Goal: Task Accomplishment & Management: Manage account settings

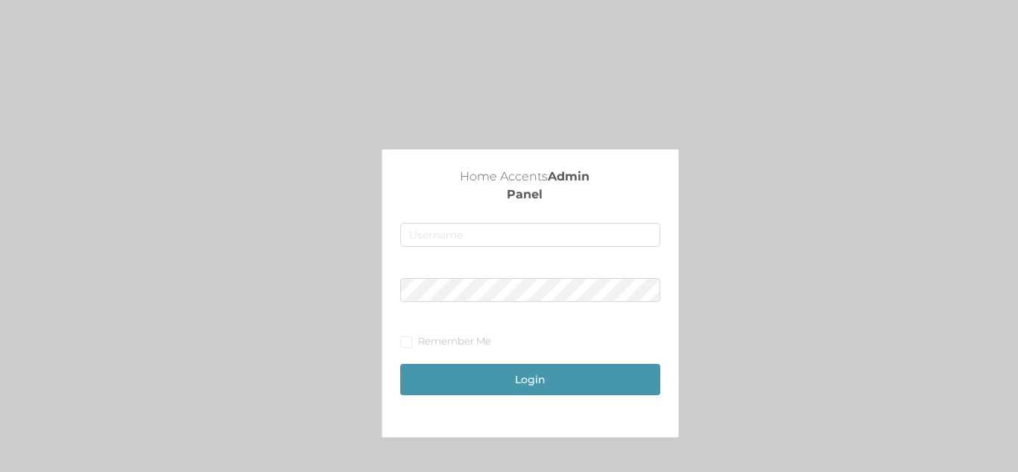
type input "fur1@accents.pw"
click at [598, 388] on button "Login" at bounding box center [529, 379] width 259 height 31
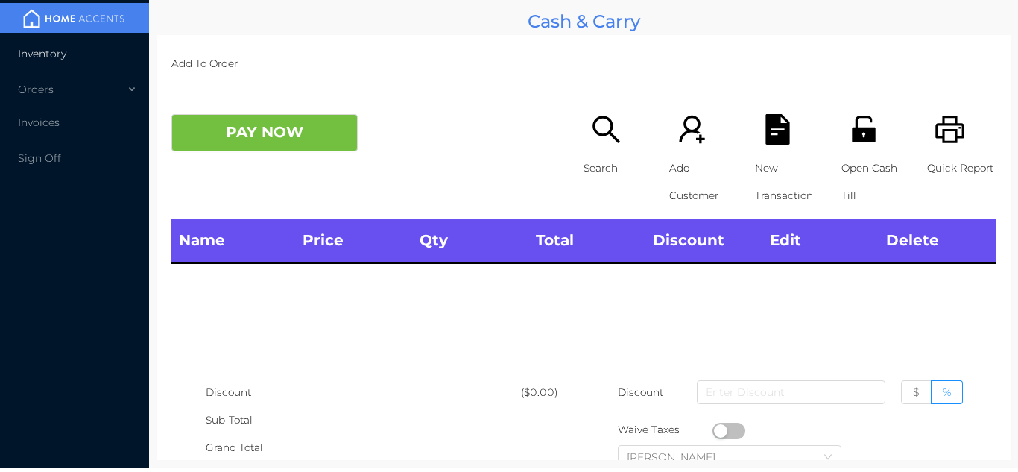
click at [58, 54] on span "Inventory" at bounding box center [42, 53] width 48 height 13
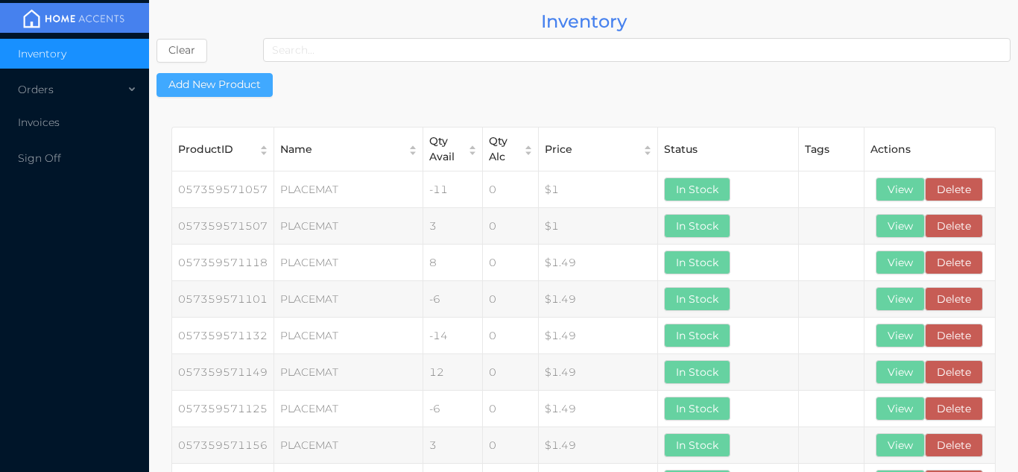
click at [215, 92] on button "Add New Product" at bounding box center [215, 85] width 116 height 24
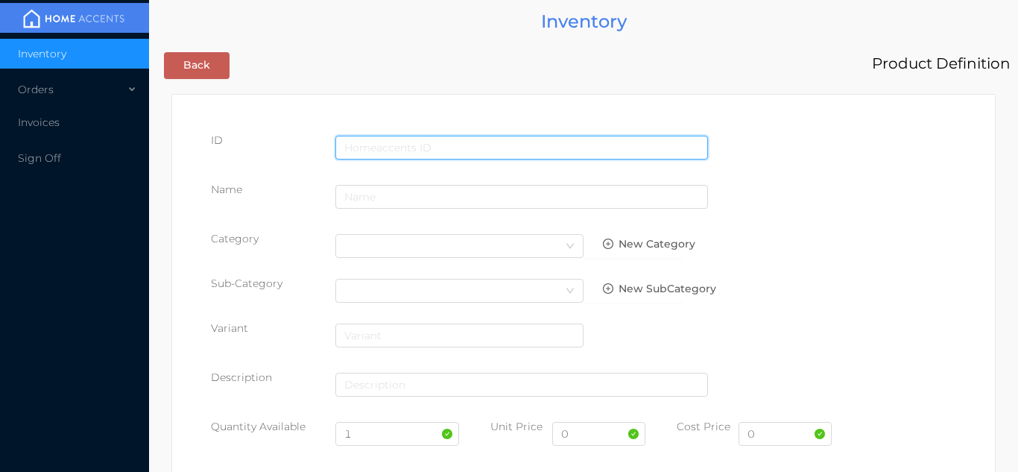
click at [497, 137] on input "text" at bounding box center [521, 148] width 373 height 24
type input "8814905008564"
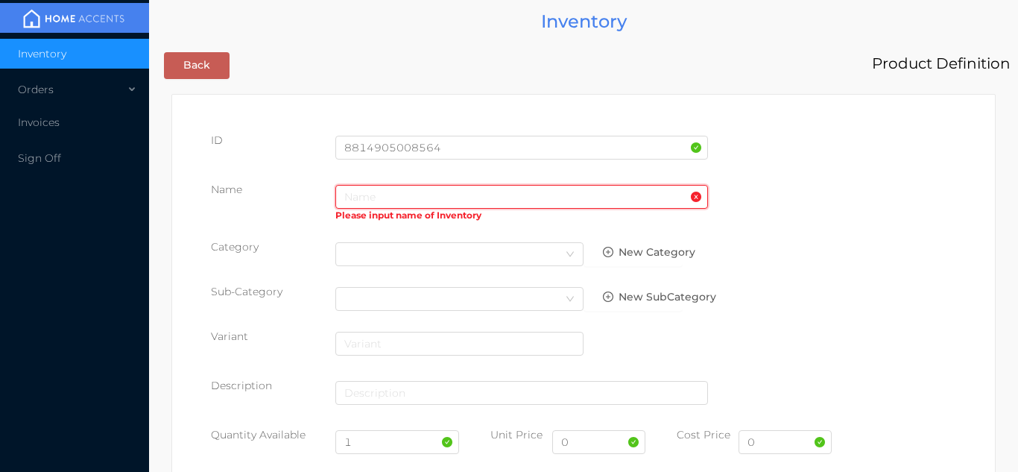
click at [388, 198] on input "text" at bounding box center [521, 197] width 373 height 24
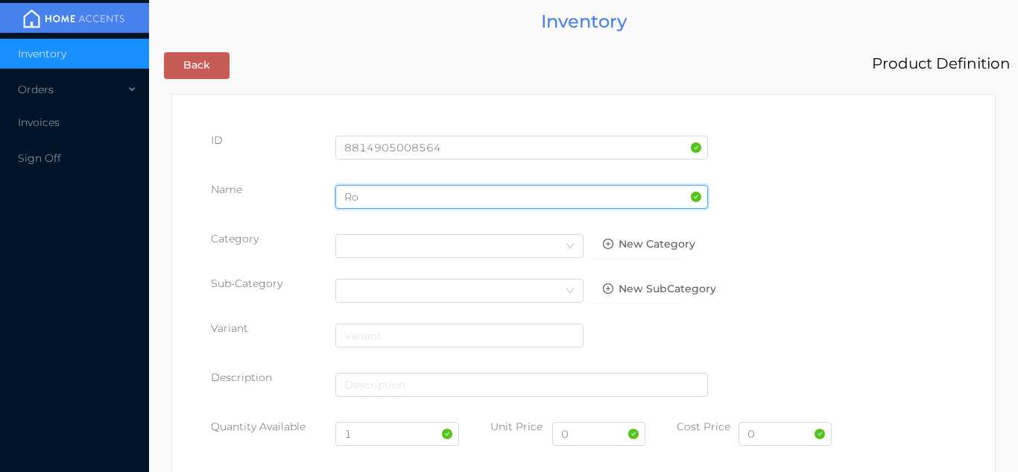
type input "R"
type input "curtain rod 66x120"/thin"
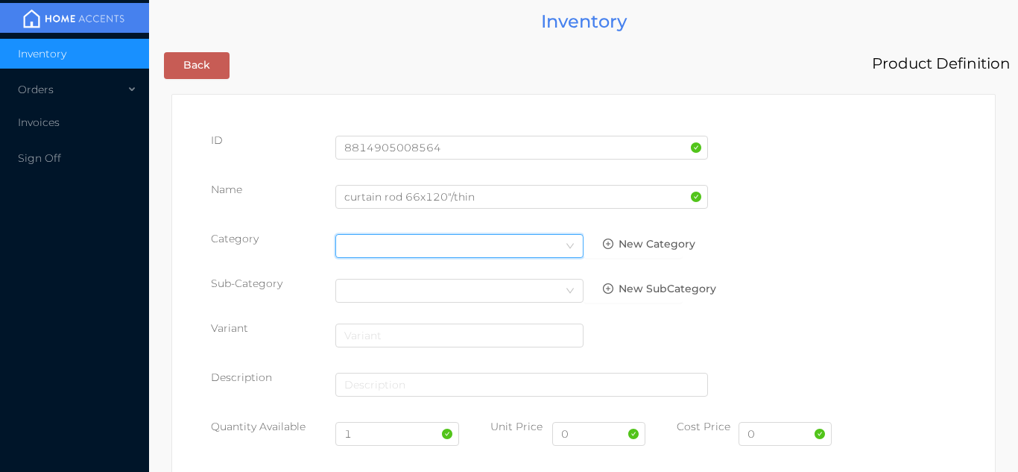
click at [553, 249] on div "Select Category" at bounding box center [459, 246] width 230 height 22
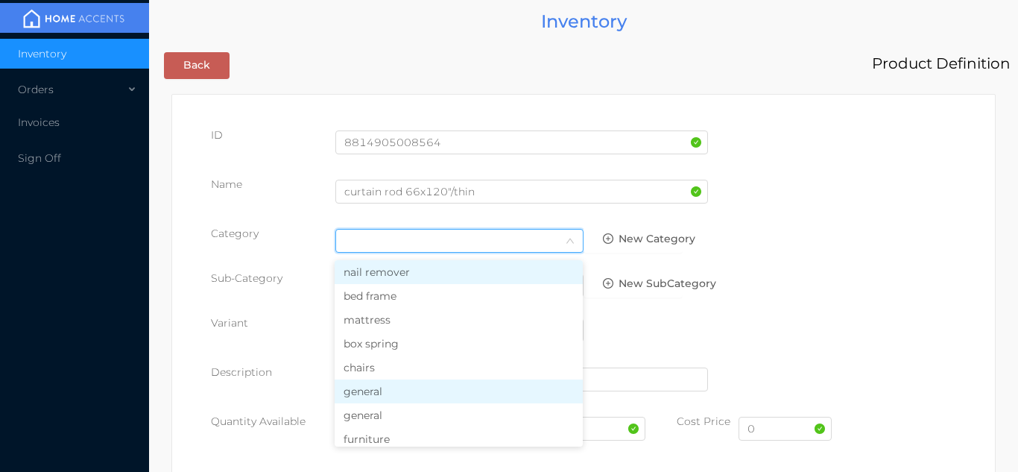
click at [408, 394] on li "general" at bounding box center [459, 391] width 248 height 24
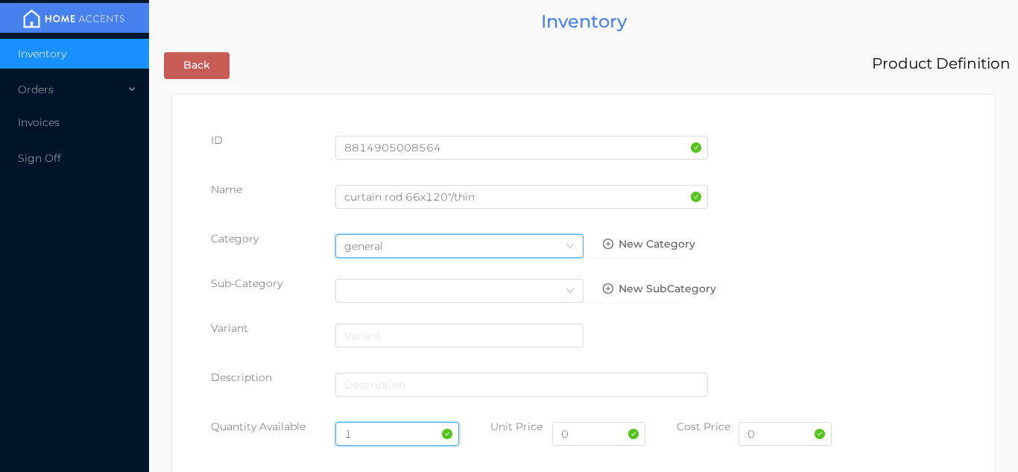
click at [374, 432] on input "1" at bounding box center [397, 434] width 124 height 24
type input "132"
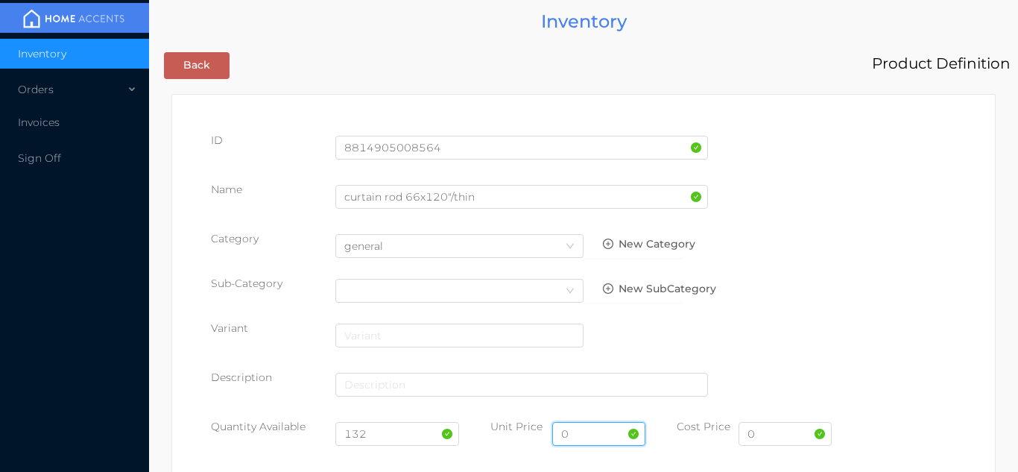
click at [600, 432] on input "0" at bounding box center [598, 434] width 93 height 24
type input "14.99"
click at [783, 437] on input "0" at bounding box center [785, 434] width 93 height 24
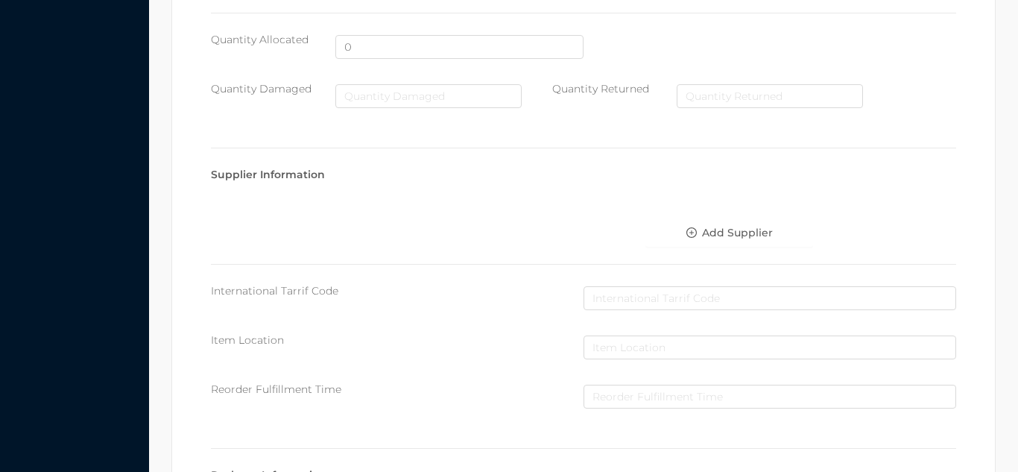
scroll to position [766, 0]
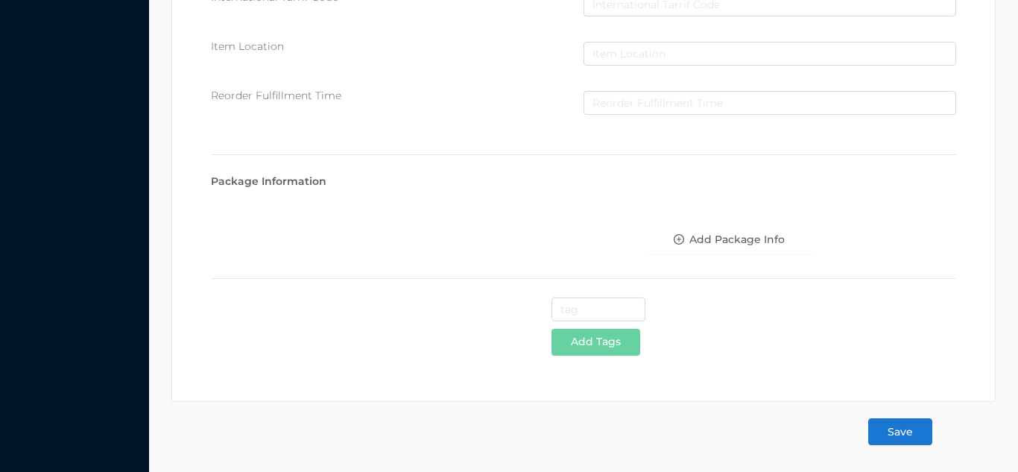
type input "6"
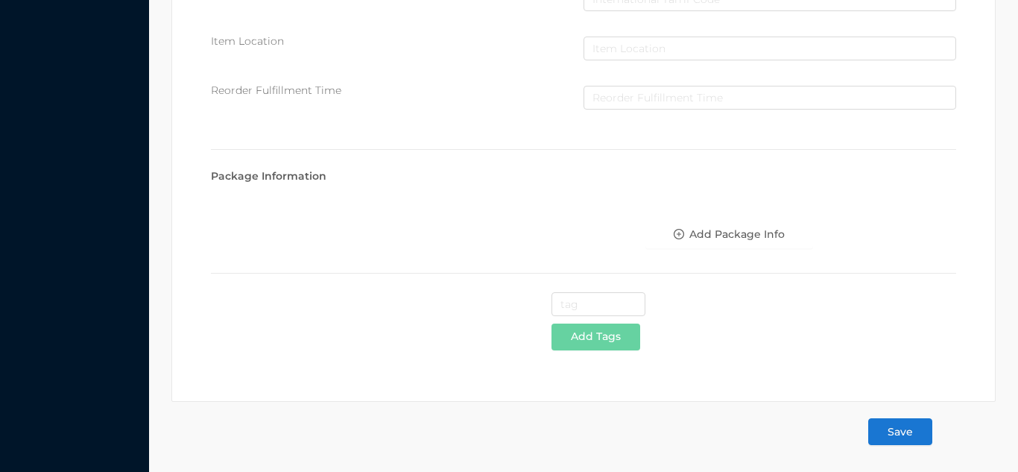
click at [902, 440] on button "Save" at bounding box center [900, 431] width 64 height 27
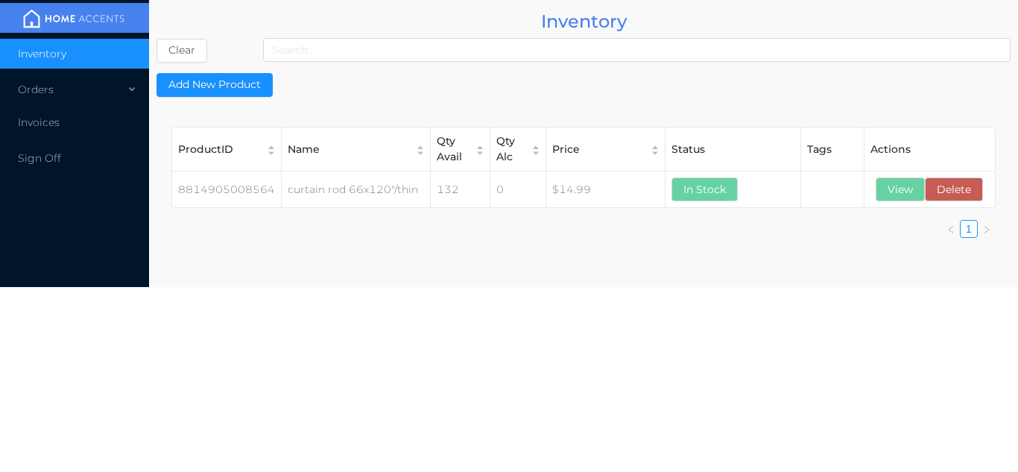
scroll to position [0, 0]
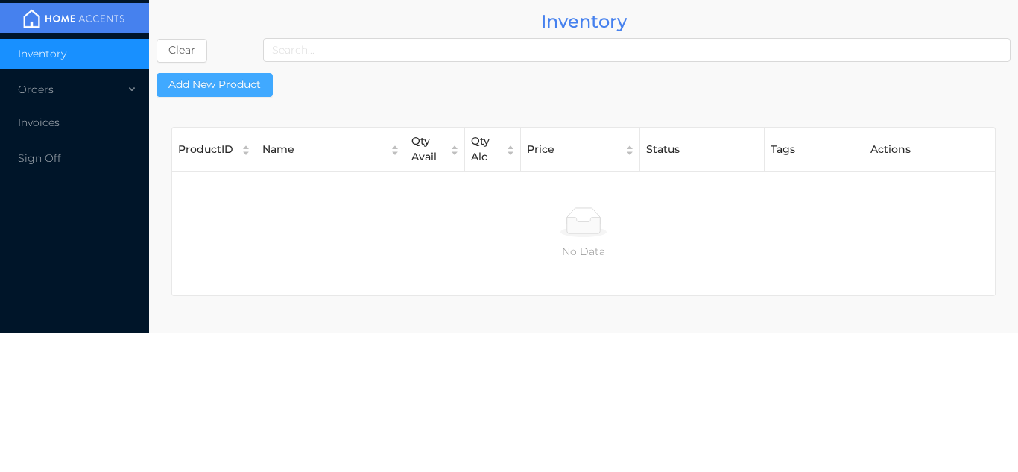
click at [244, 73] on button "Add New Product" at bounding box center [215, 85] width 116 height 24
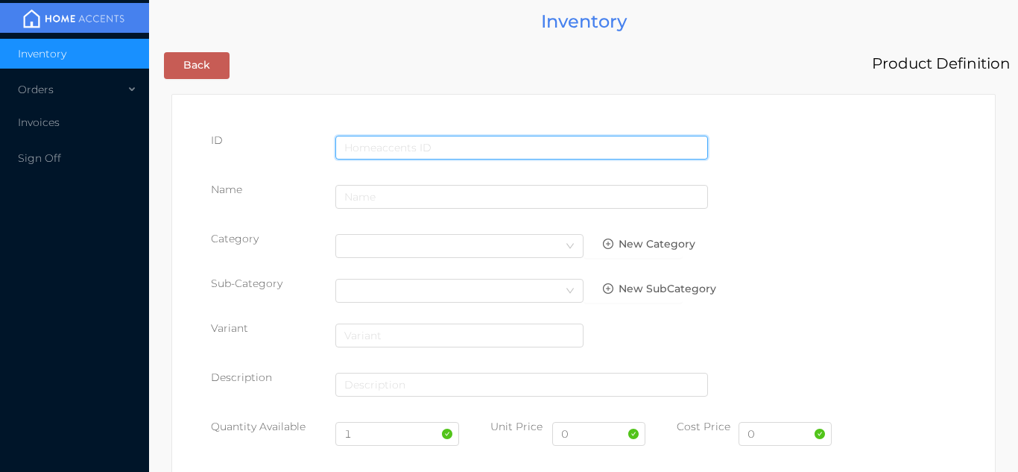
click at [395, 145] on input "text" at bounding box center [521, 148] width 373 height 24
type input "8814905008632"
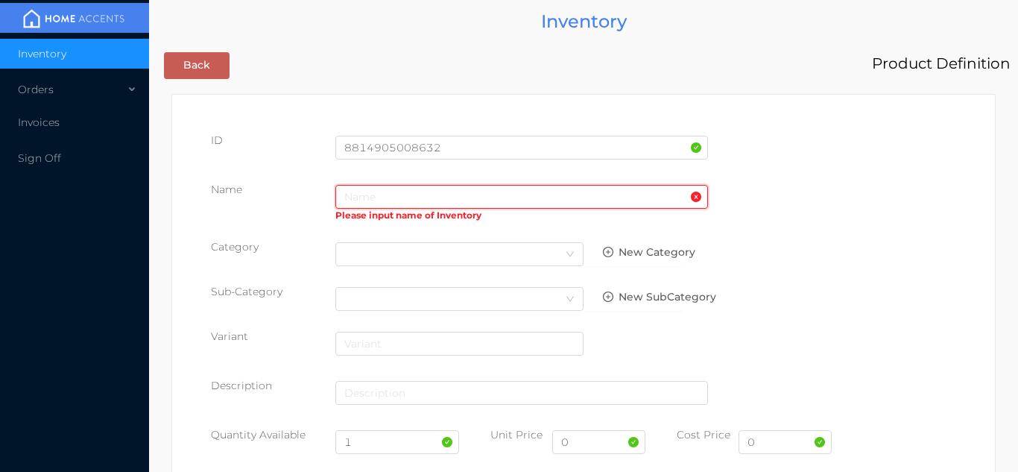
click at [420, 197] on input "text" at bounding box center [521, 197] width 373 height 24
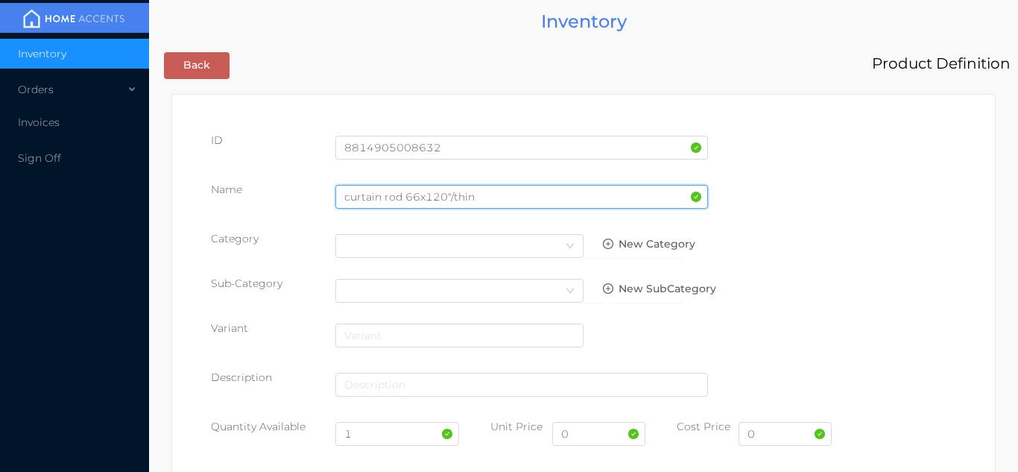
click at [534, 196] on input "curtain rod 66x120"/thin" at bounding box center [521, 197] width 373 height 24
type input "curtain rod 66x120""
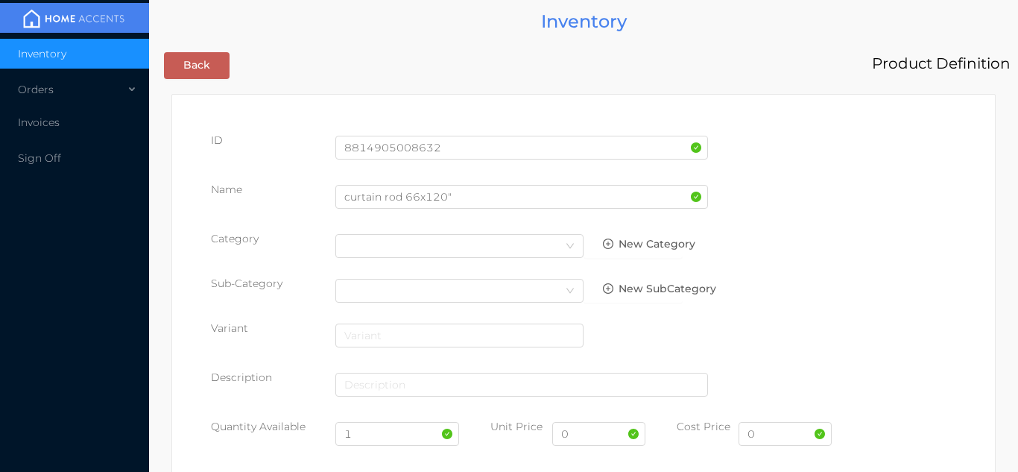
click at [874, 215] on div "Name curtain rod 66x120"" at bounding box center [583, 203] width 745 height 42
click at [566, 245] on icon "icon: down" at bounding box center [570, 245] width 9 height 9
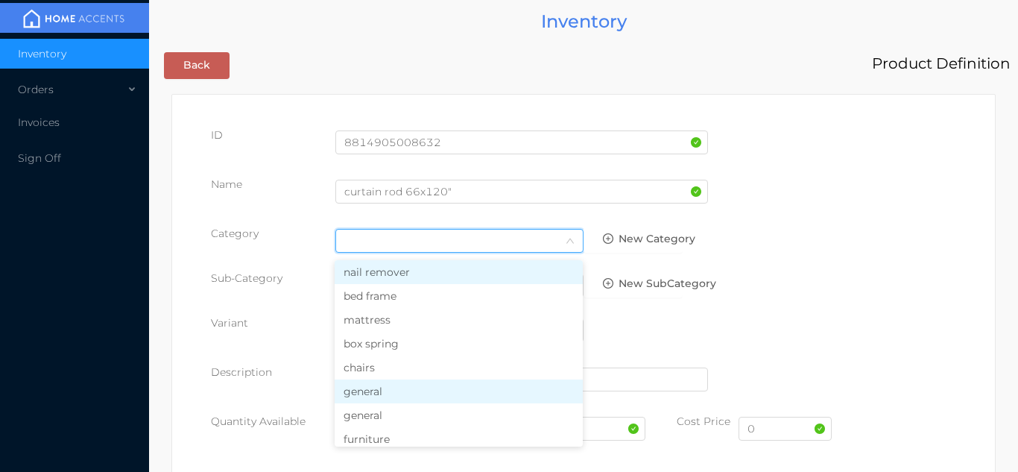
click at [399, 394] on li "general" at bounding box center [459, 391] width 248 height 24
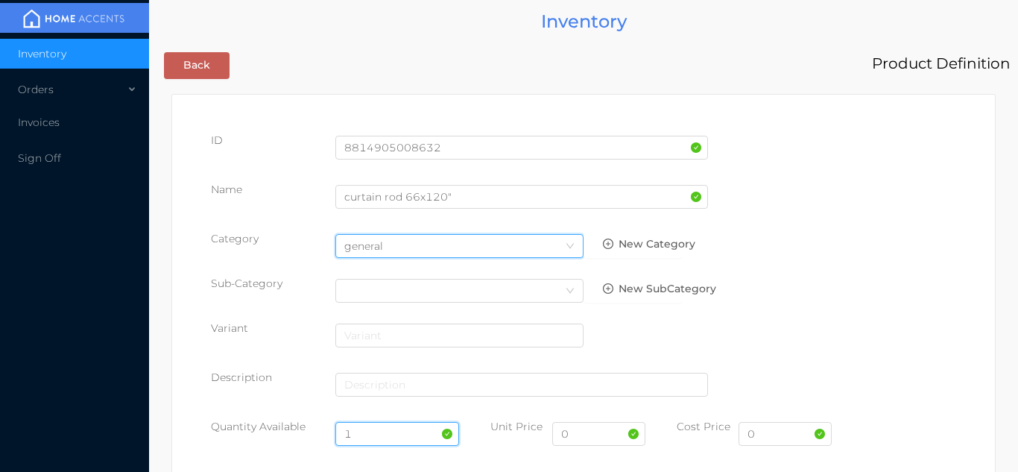
click at [373, 435] on input "1" at bounding box center [397, 434] width 124 height 24
type input "66"
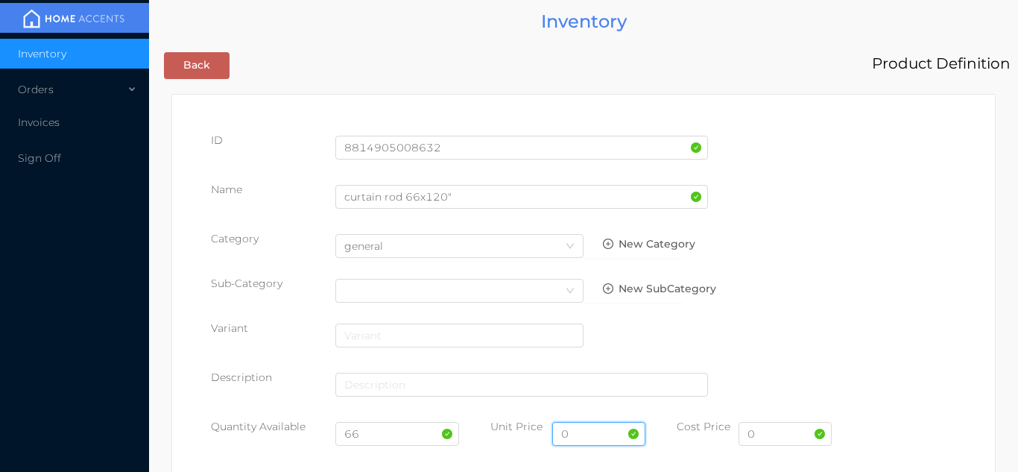
click at [599, 435] on input "0" at bounding box center [598, 434] width 93 height 24
type input "14.99"
click at [794, 432] on input "0" at bounding box center [785, 434] width 93 height 24
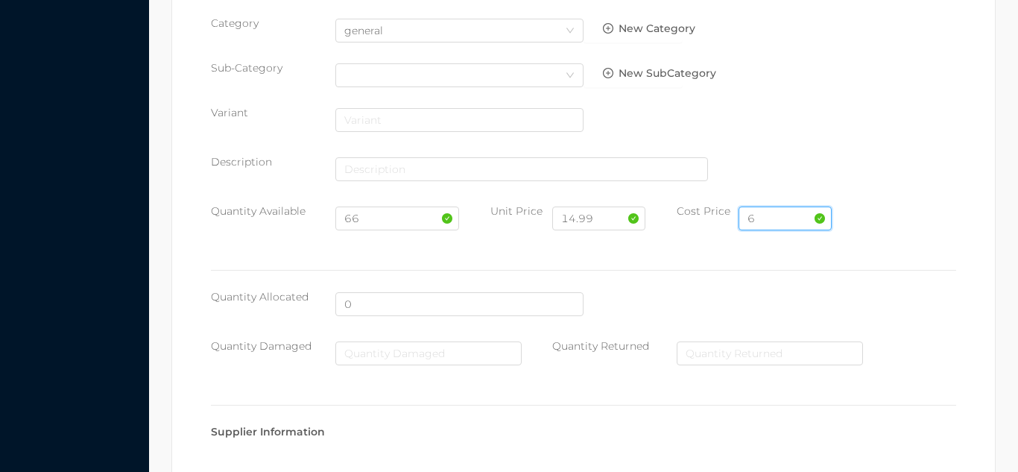
scroll to position [766, 0]
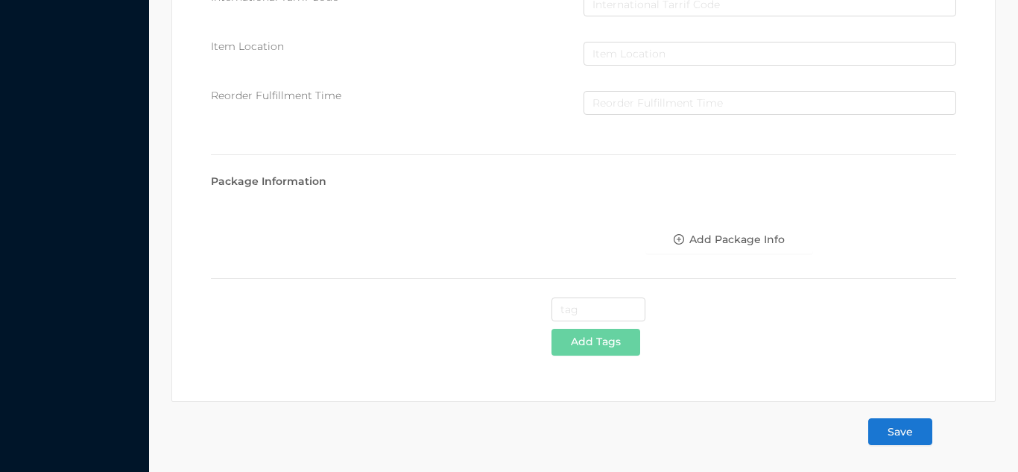
type input "6"
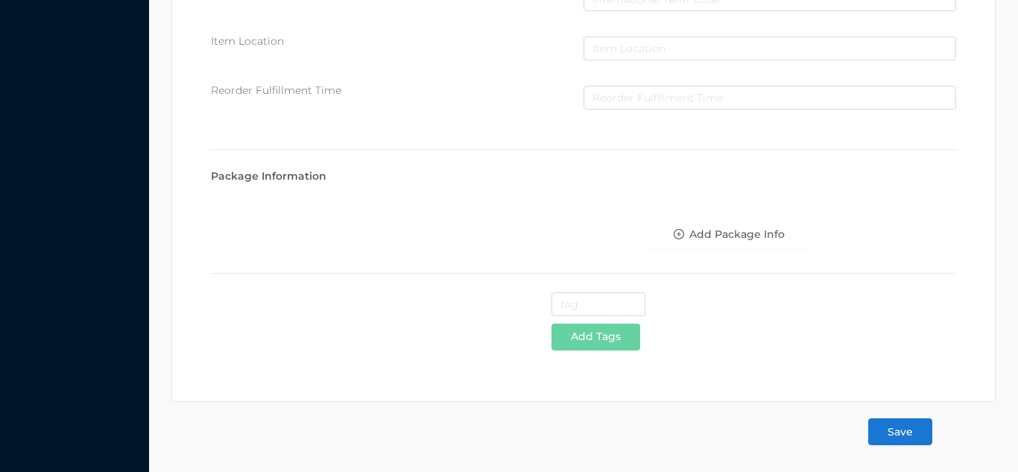
click at [899, 430] on button "Save" at bounding box center [900, 431] width 64 height 27
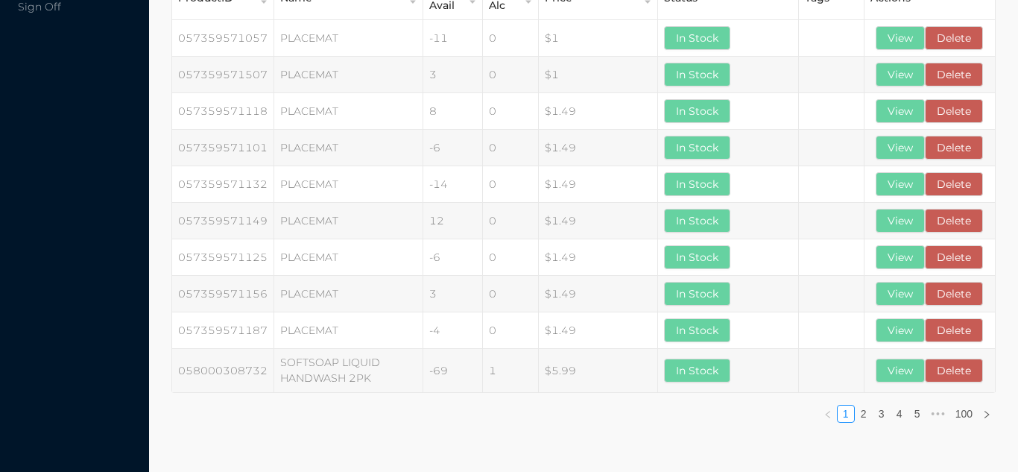
scroll to position [0, 0]
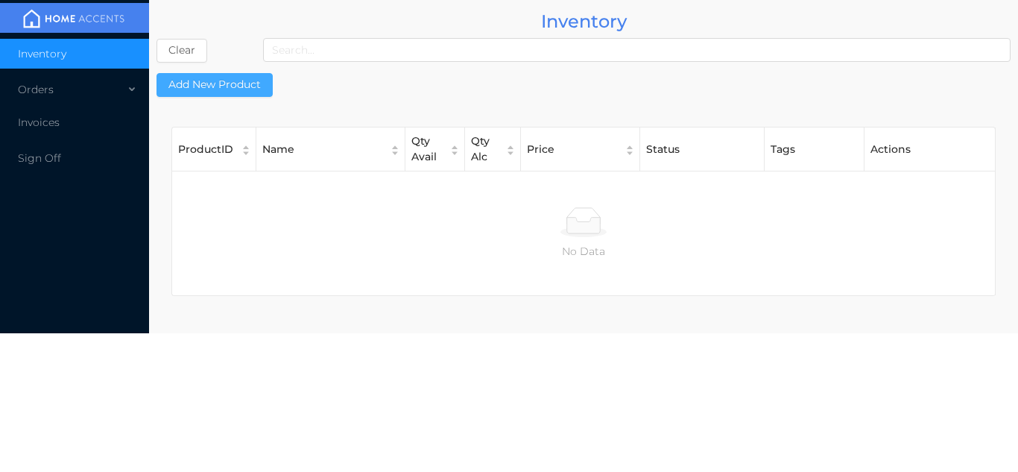
click at [243, 88] on button "Add New Product" at bounding box center [215, 85] width 116 height 24
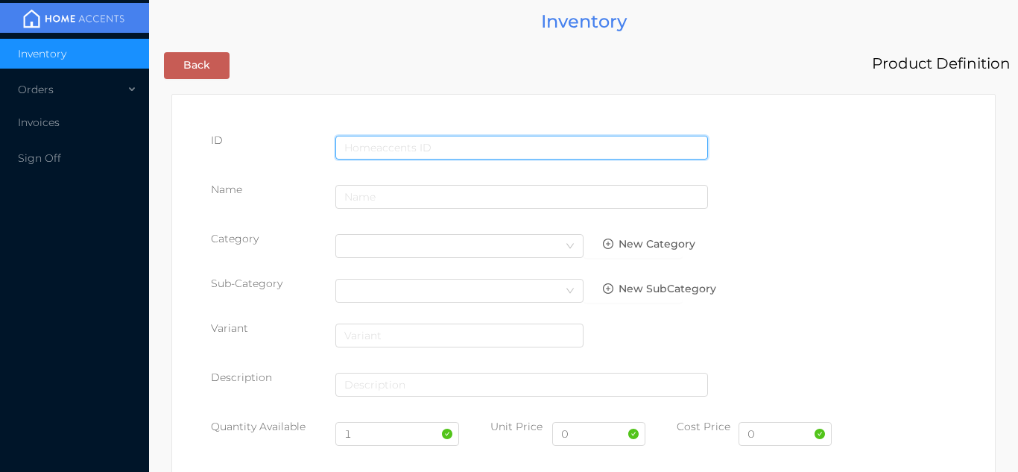
click at [370, 146] on input "text" at bounding box center [521, 148] width 373 height 24
type input "8814905008700"
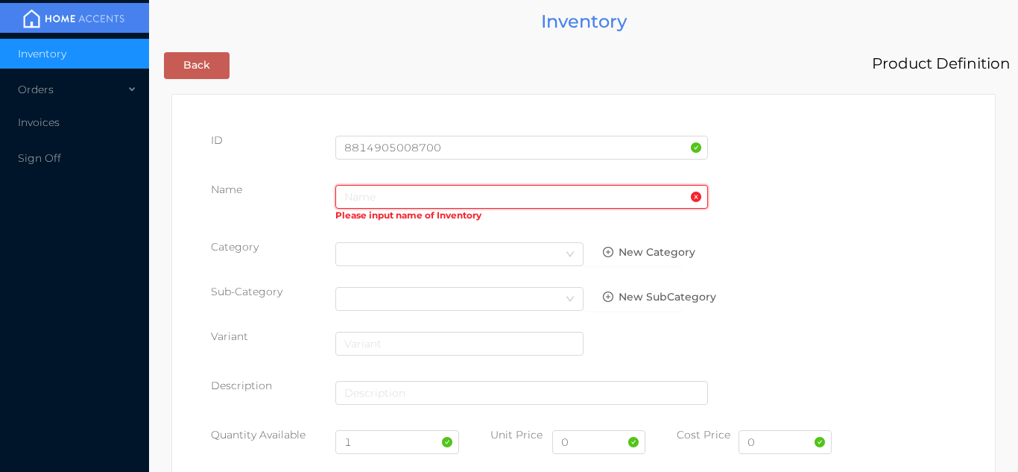
click at [356, 206] on input "text" at bounding box center [521, 197] width 373 height 24
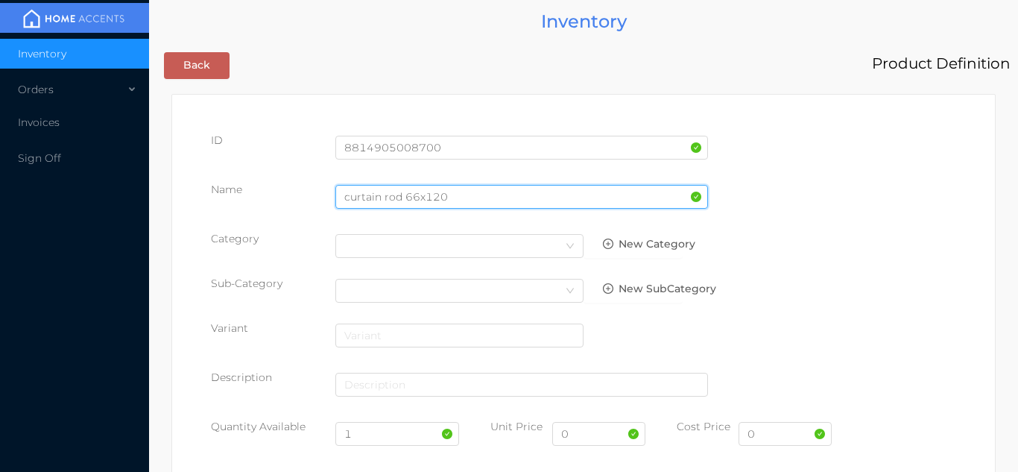
type input "curtain rod 66x120"
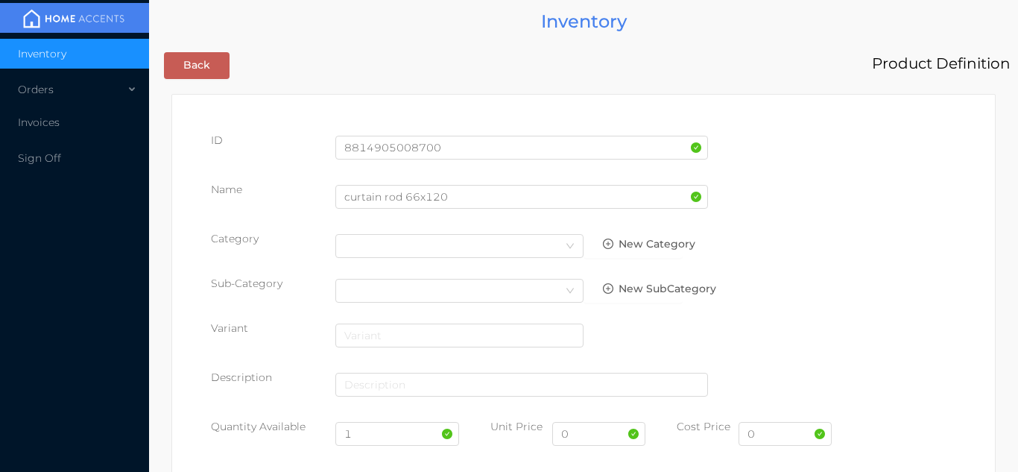
click at [864, 237] on div "Category Select Category New Category" at bounding box center [583, 249] width 745 height 37
click at [545, 241] on div "Select Category" at bounding box center [459, 246] width 230 height 22
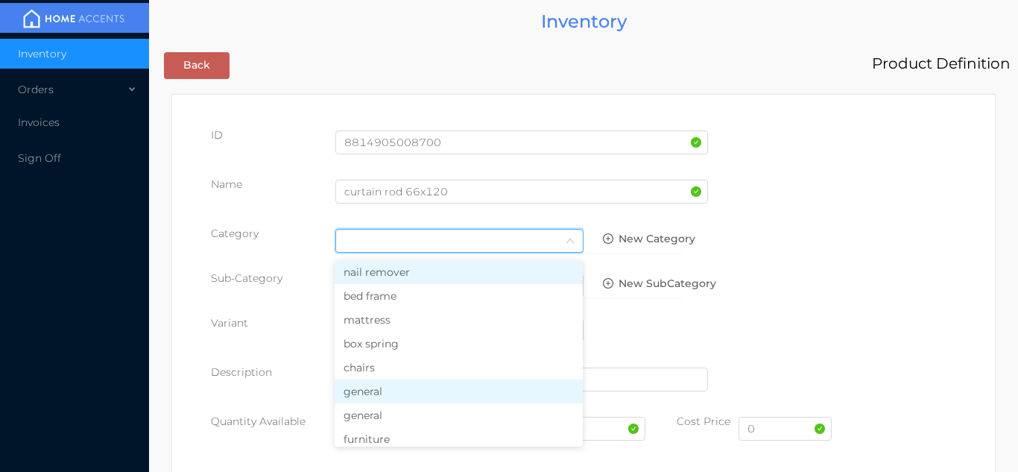
click at [423, 382] on li "general" at bounding box center [459, 391] width 248 height 24
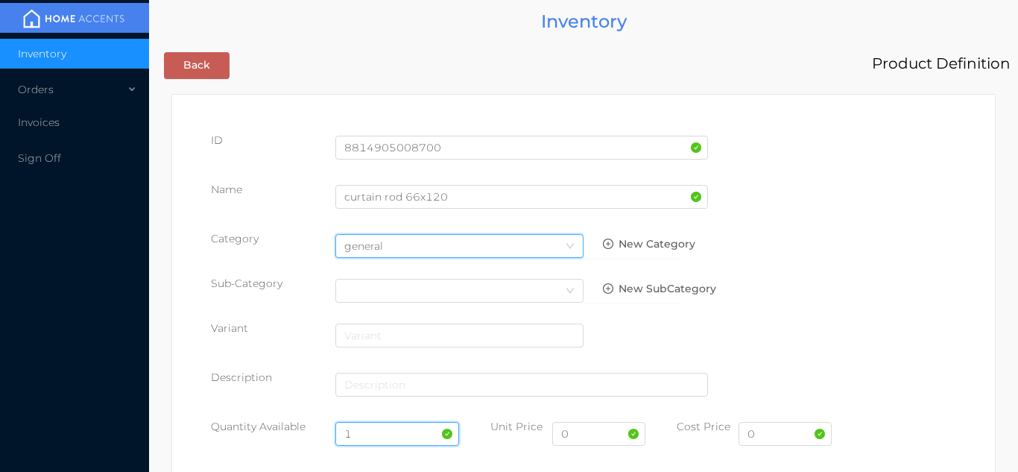
click at [380, 429] on input "1" at bounding box center [397, 434] width 124 height 24
type input "132"
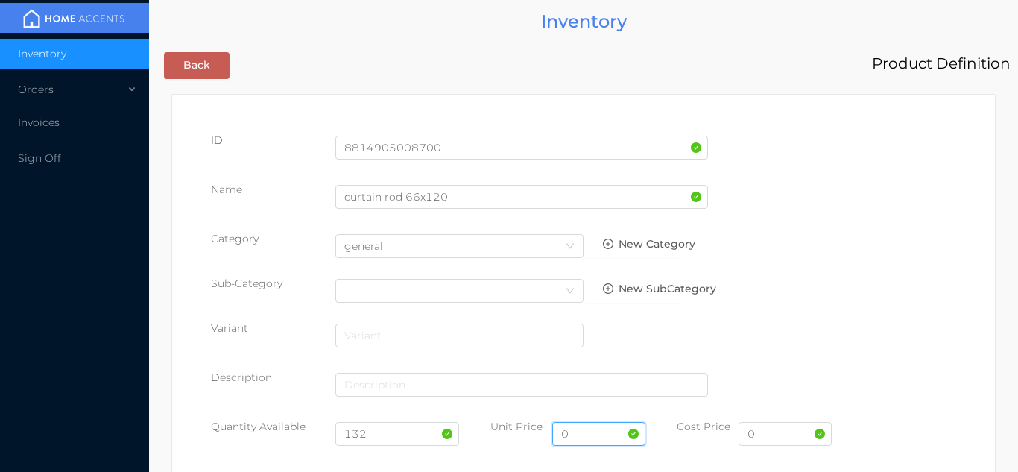
click at [579, 438] on input "0" at bounding box center [598, 434] width 93 height 24
type input "14.99"
click at [780, 439] on input "0" at bounding box center [785, 434] width 93 height 24
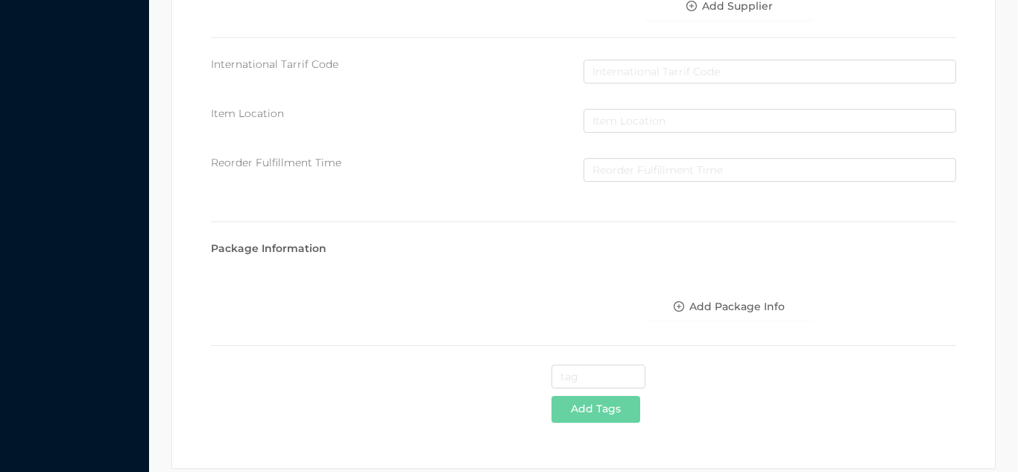
scroll to position [766, 0]
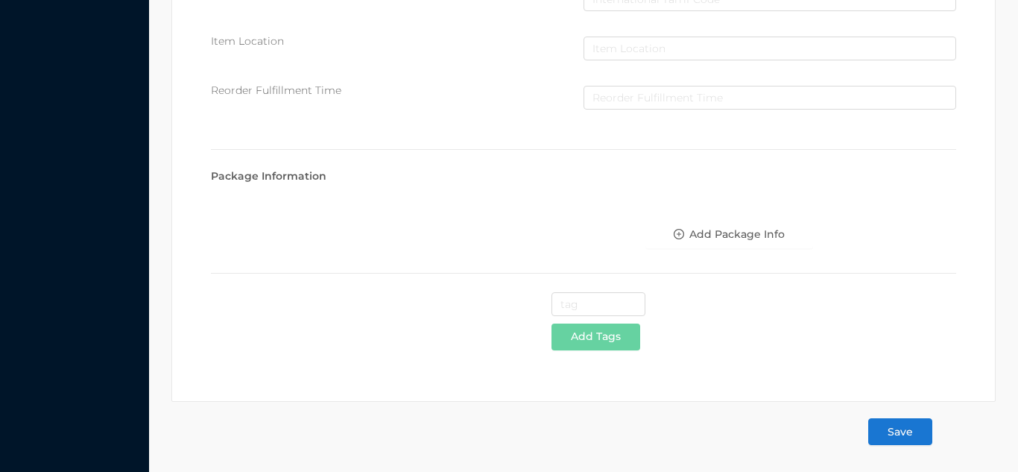
type input "6"
click at [913, 430] on button "Save" at bounding box center [900, 431] width 64 height 27
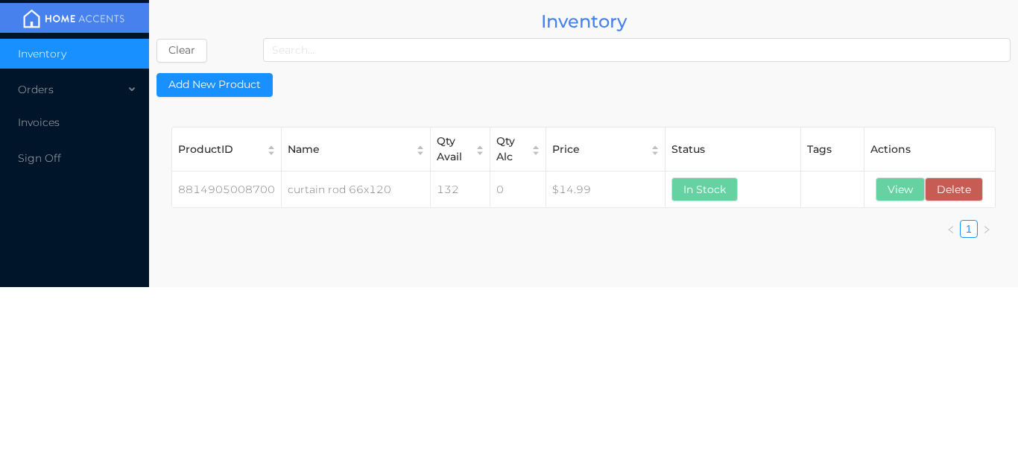
scroll to position [0, 0]
click at [232, 79] on button "Add New Product" at bounding box center [215, 85] width 116 height 24
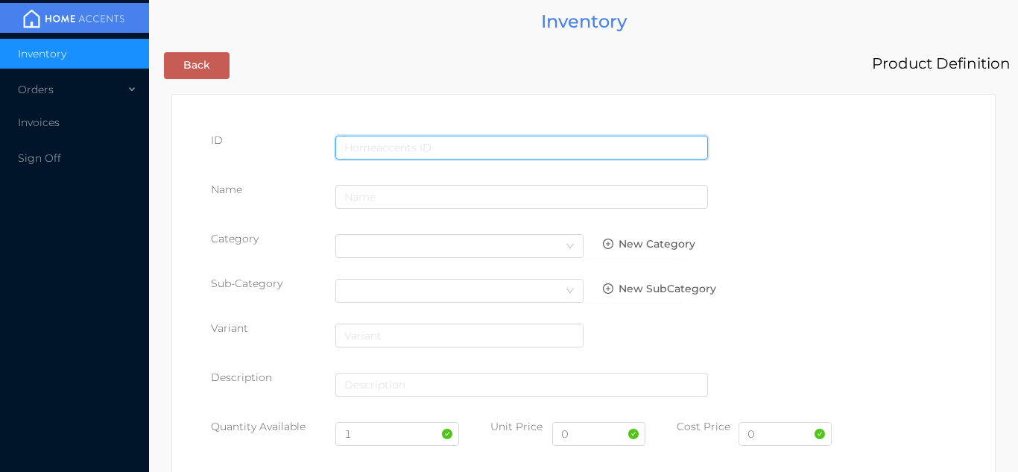
click at [379, 141] on input "text" at bounding box center [521, 148] width 373 height 24
type input "8814905008878"
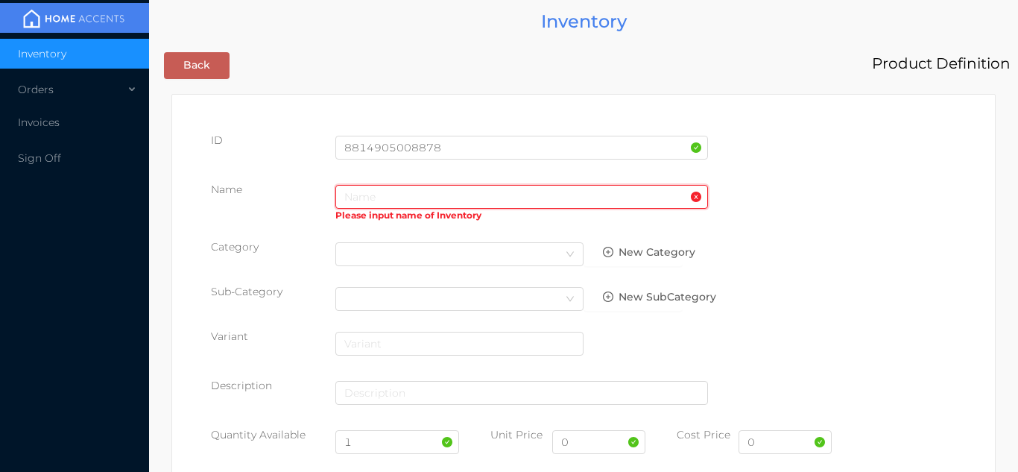
click at [391, 192] on input "text" at bounding box center [521, 197] width 373 height 24
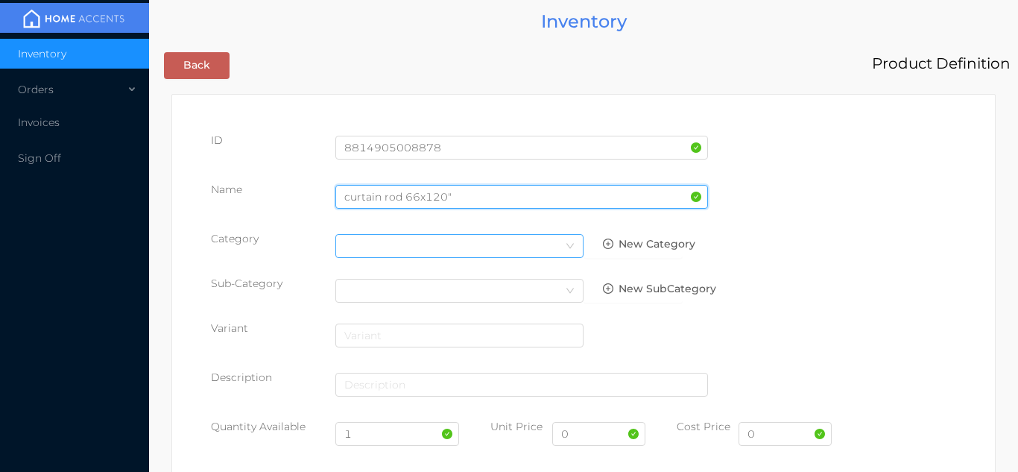
type input "curtain rod 66x120""
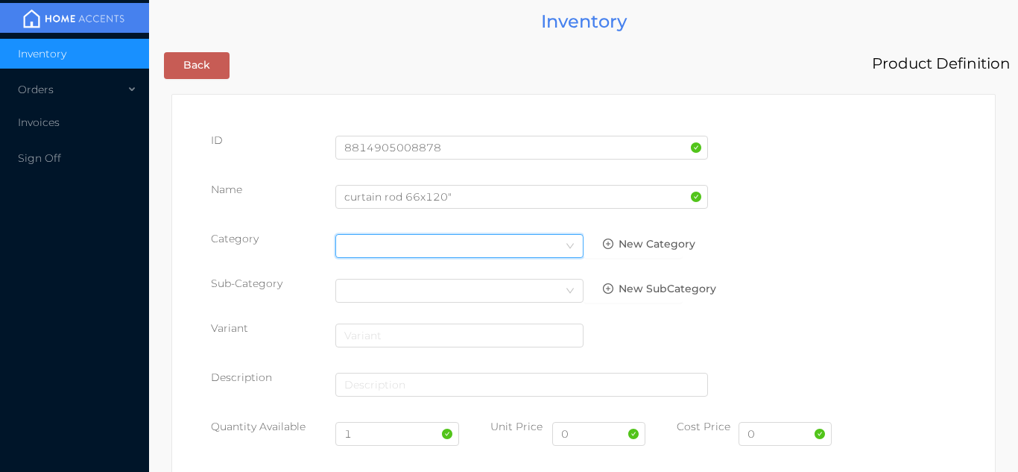
click at [545, 250] on div "Select Category" at bounding box center [459, 246] width 230 height 22
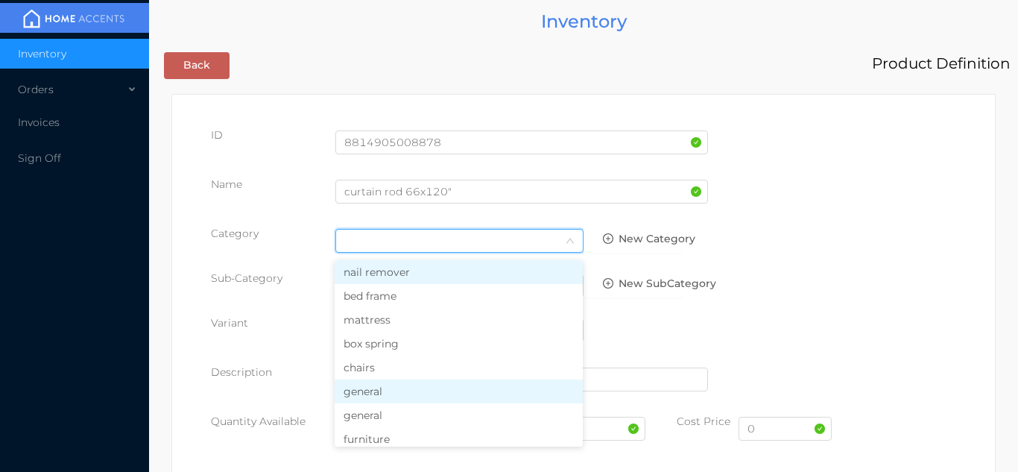
click at [414, 394] on li "general" at bounding box center [459, 391] width 248 height 24
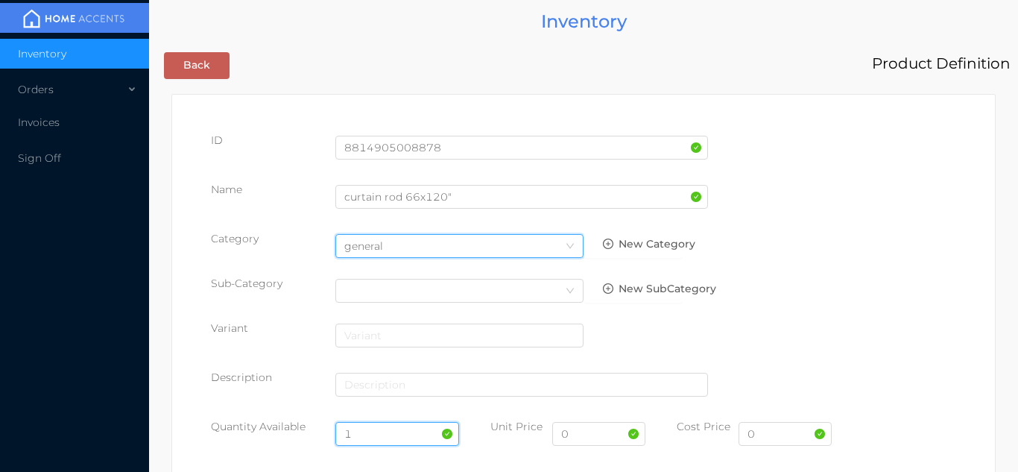
click at [379, 439] on input "1" at bounding box center [397, 434] width 124 height 24
type input "36"
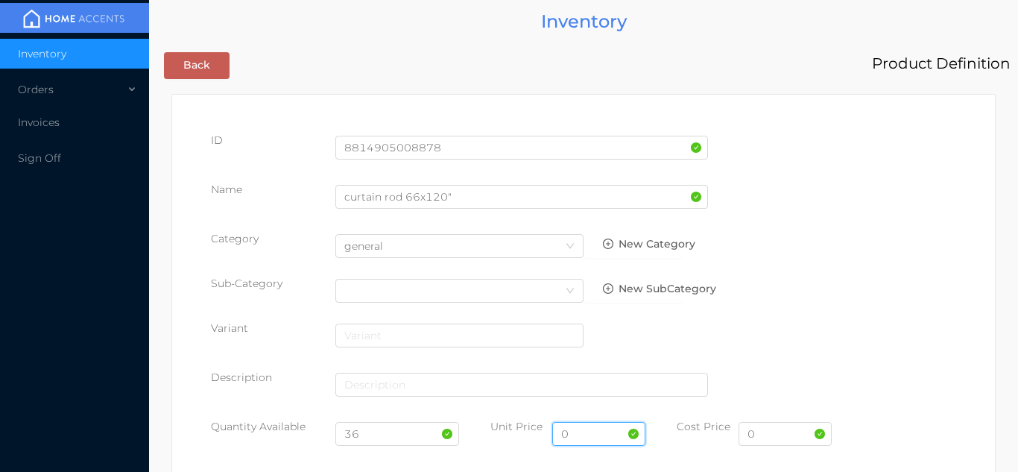
click at [601, 440] on input "0" at bounding box center [598, 434] width 93 height 24
type input "14.99"
click at [783, 432] on input "0" at bounding box center [785, 434] width 93 height 24
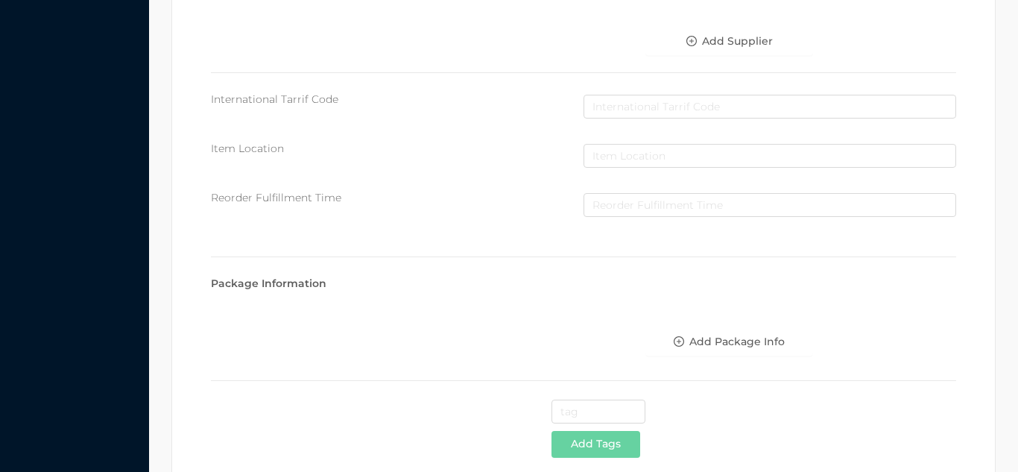
scroll to position [766, 0]
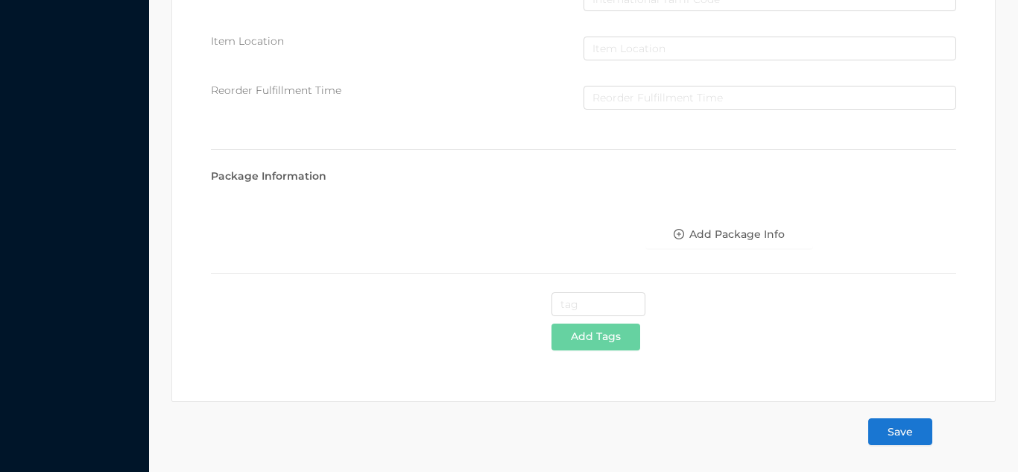
type input "6"
click at [915, 435] on button "Save" at bounding box center [900, 431] width 64 height 27
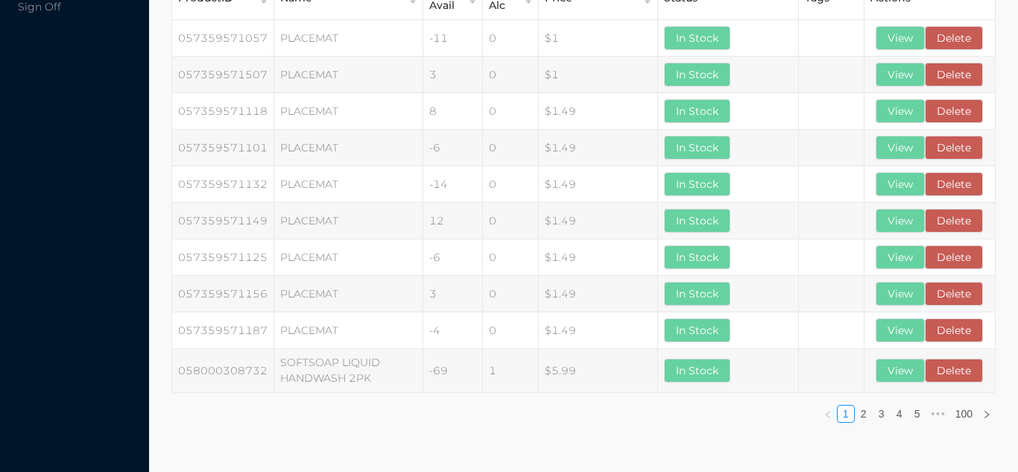
scroll to position [0, 0]
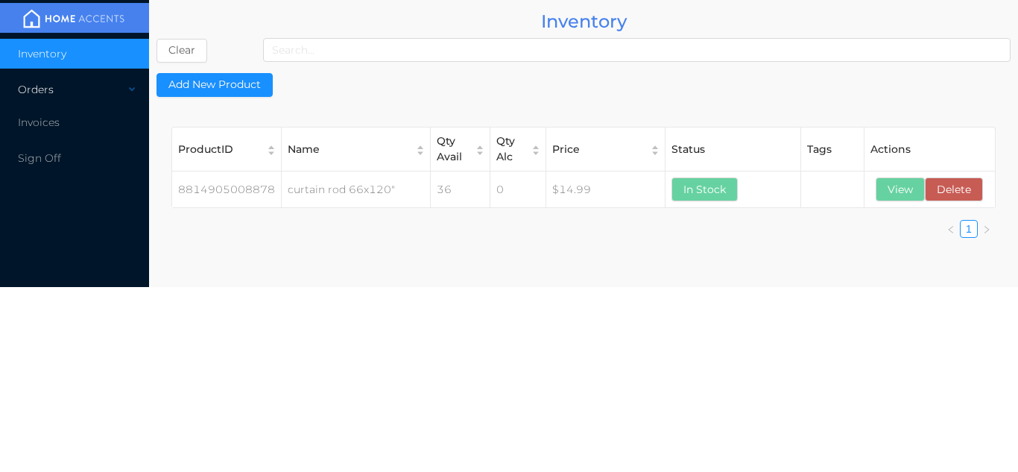
click at [81, 95] on div "Orders" at bounding box center [74, 90] width 149 height 30
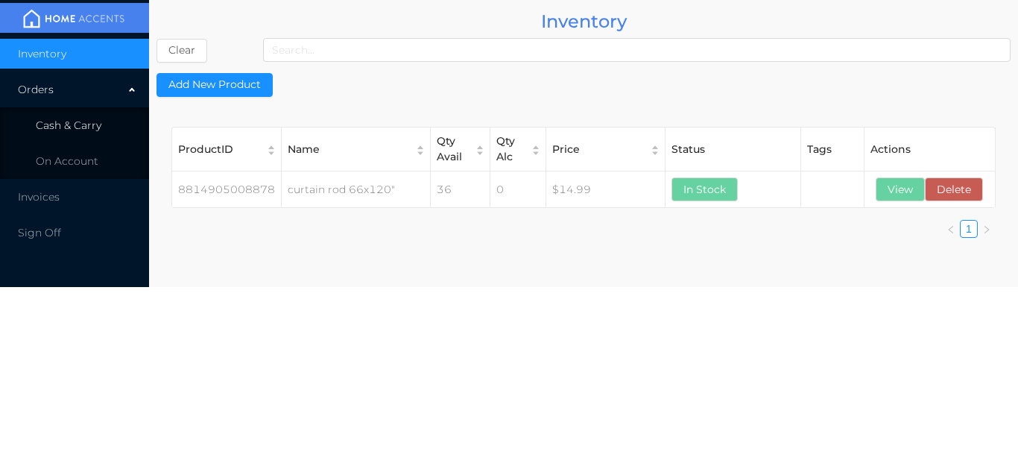
click at [92, 135] on li "Cash & Carry" at bounding box center [74, 125] width 149 height 30
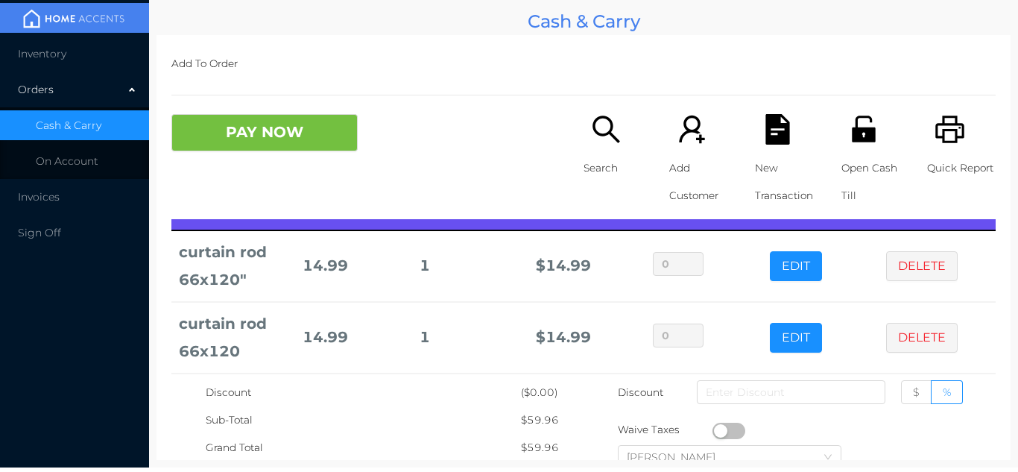
scroll to position [31, 0]
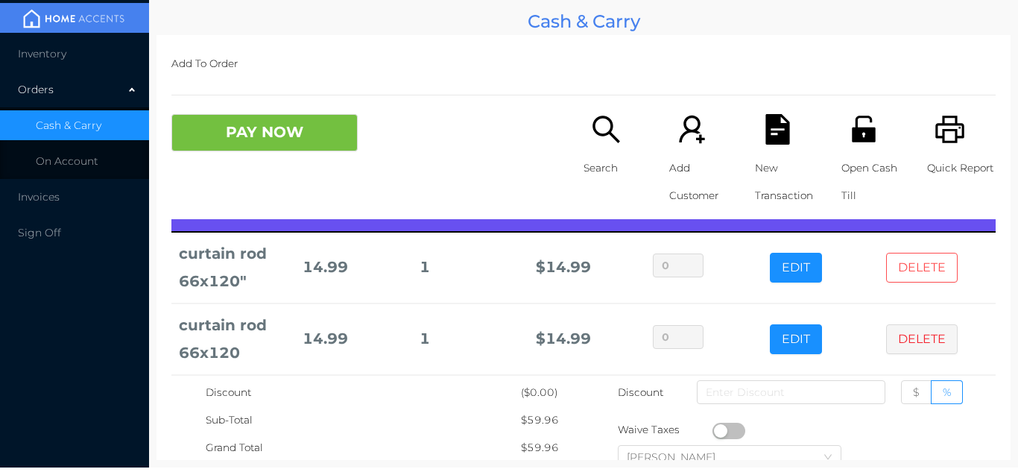
click at [935, 269] on button "DELETE" at bounding box center [922, 268] width 72 height 30
click at [933, 330] on button "DELETE" at bounding box center [922, 339] width 72 height 30
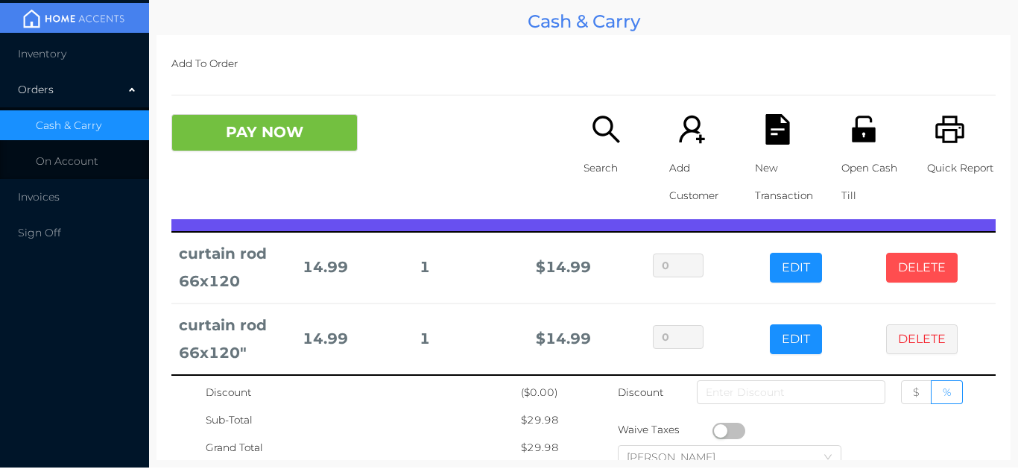
click at [938, 267] on button "DELETE" at bounding box center [922, 268] width 72 height 30
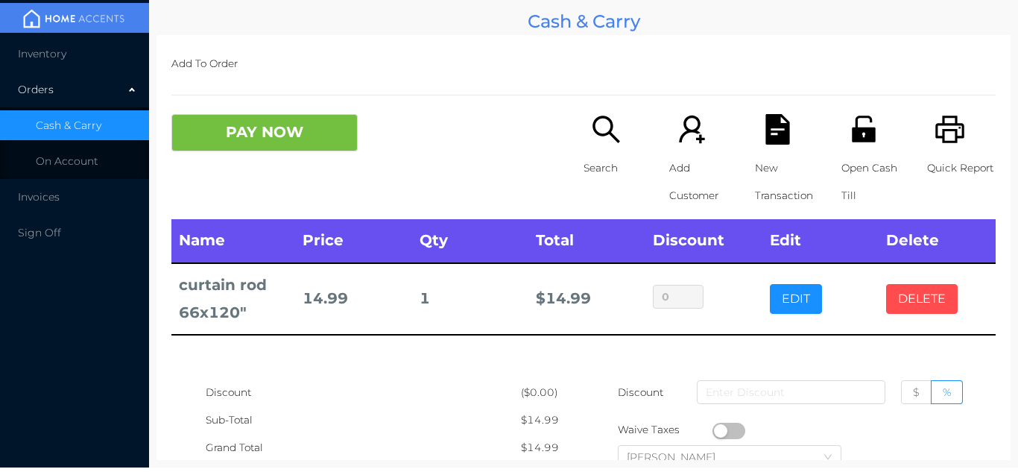
click at [933, 287] on button "DELETE" at bounding box center [922, 299] width 72 height 30
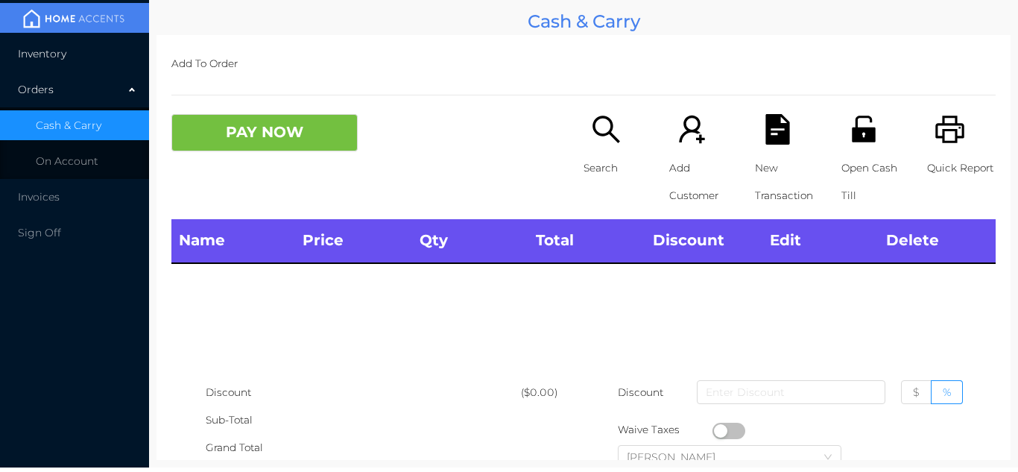
click at [49, 58] on span "Inventory" at bounding box center [42, 53] width 48 height 13
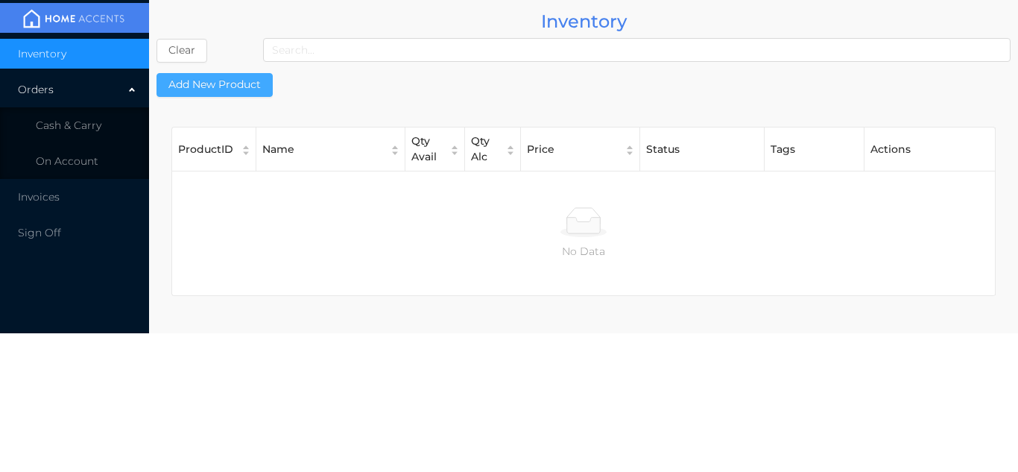
click at [233, 75] on button "Add New Product" at bounding box center [215, 85] width 116 height 24
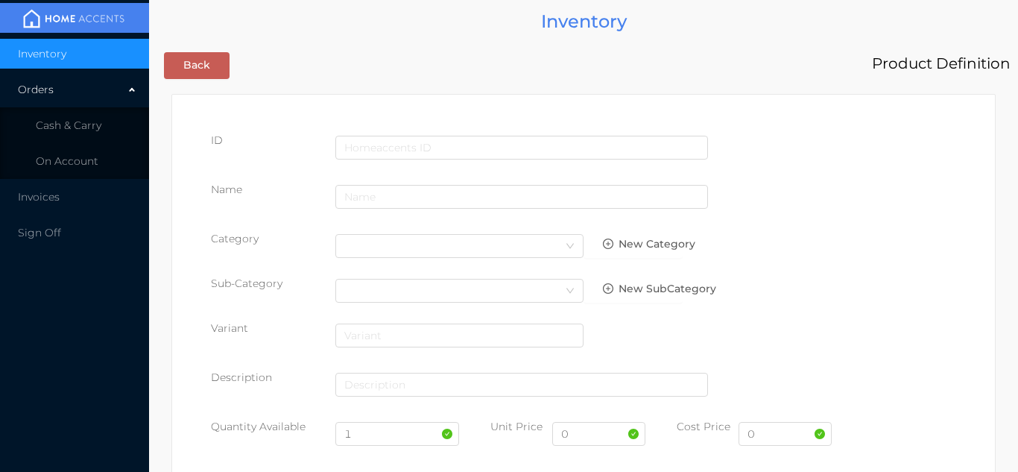
click at [446, 133] on div at bounding box center [521, 150] width 373 height 34
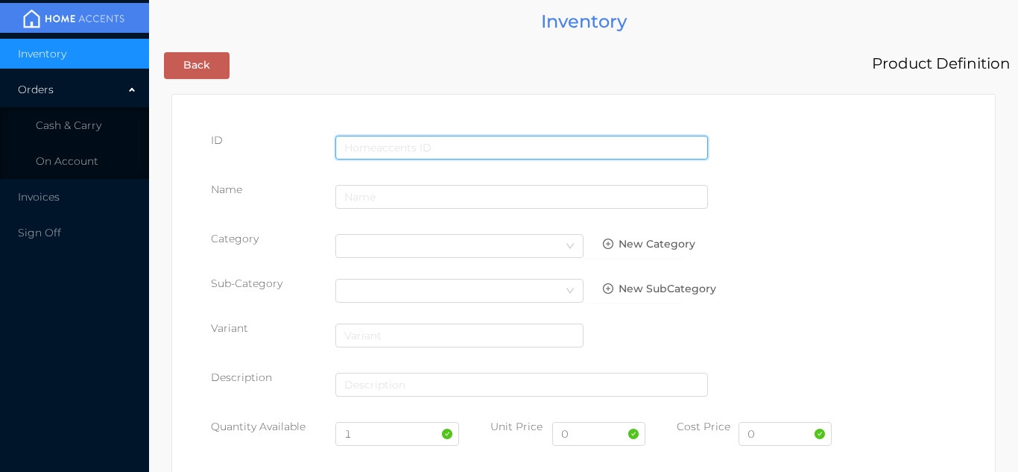
click at [426, 142] on input "text" at bounding box center [521, 148] width 373 height 24
type input "8814905009554"
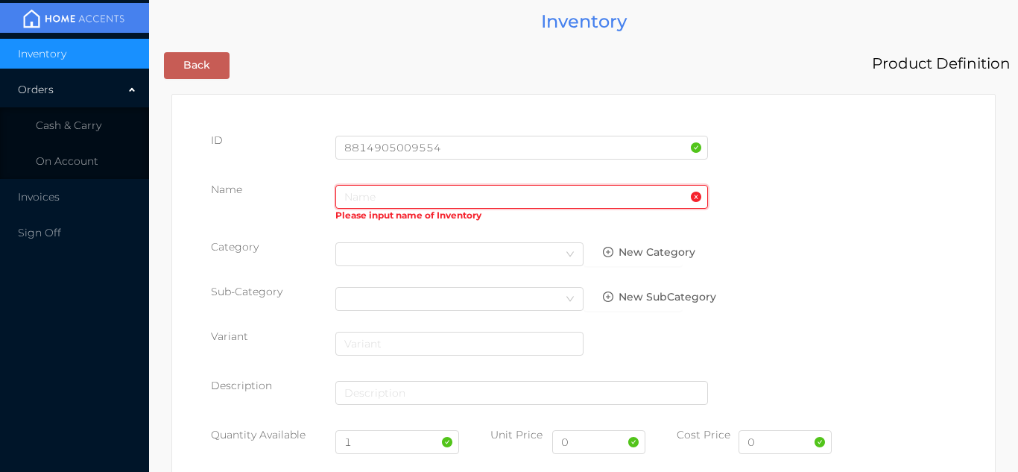
click at [366, 196] on input "text" at bounding box center [521, 197] width 373 height 24
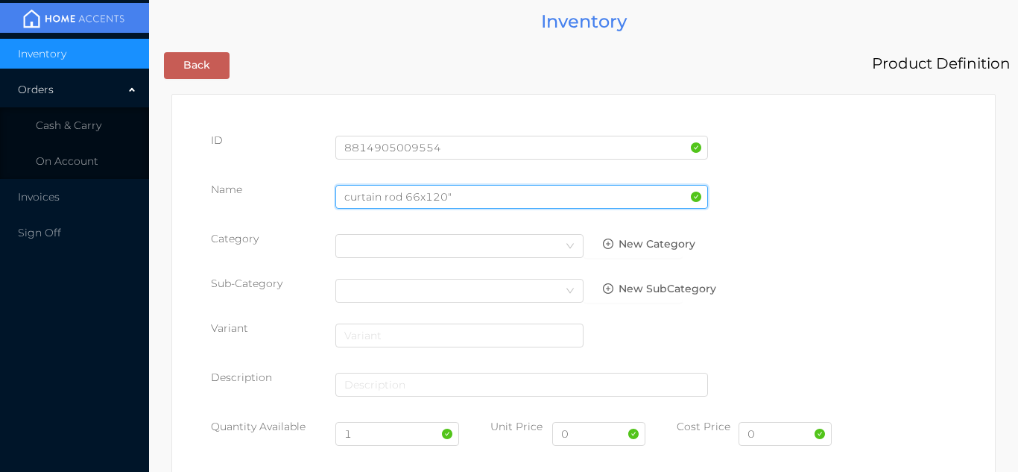
type input "curtain rod 66x120""
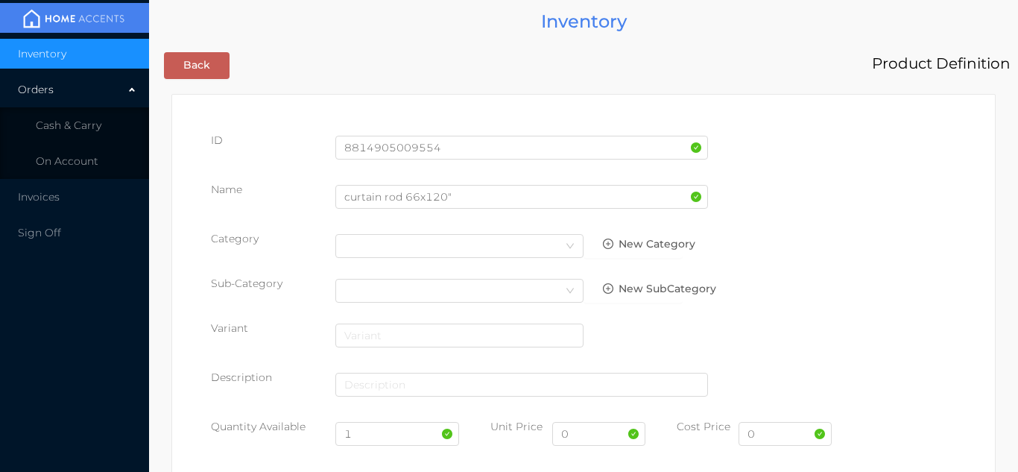
click at [883, 250] on div "Category Select Category New Category" at bounding box center [583, 249] width 745 height 37
click at [569, 243] on icon "icon: down" at bounding box center [570, 245] width 9 height 9
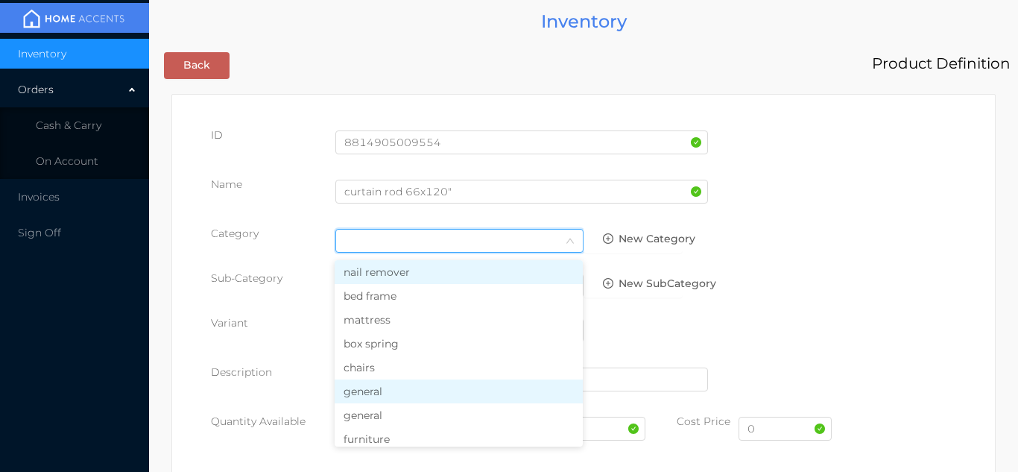
click at [402, 389] on li "general" at bounding box center [459, 391] width 248 height 24
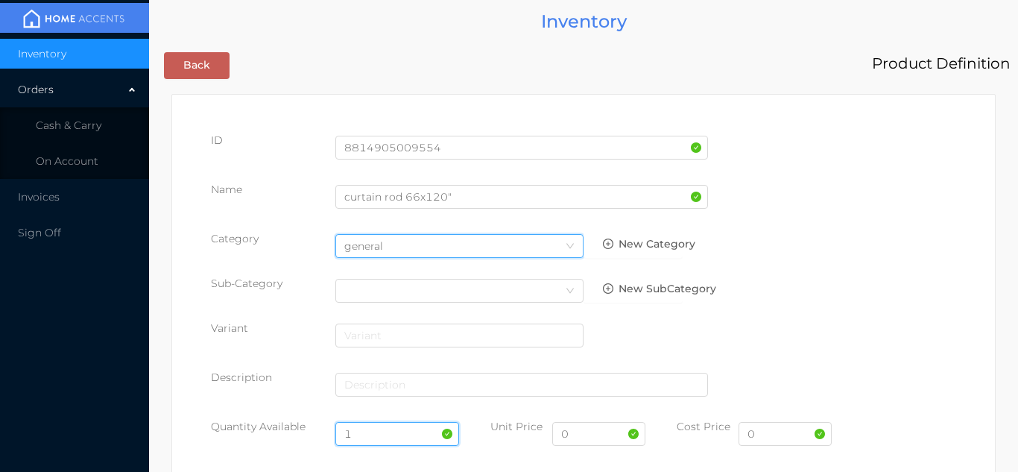
click at [383, 432] on input "1" at bounding box center [397, 434] width 124 height 24
type input "100"
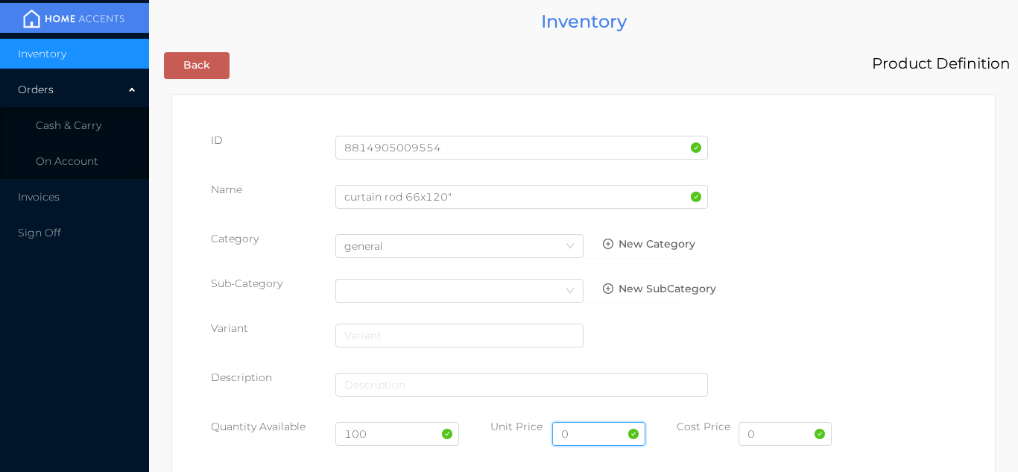
click at [594, 437] on input "0" at bounding box center [598, 434] width 93 height 24
type input "14.99"
click at [782, 437] on input "0" at bounding box center [785, 434] width 93 height 24
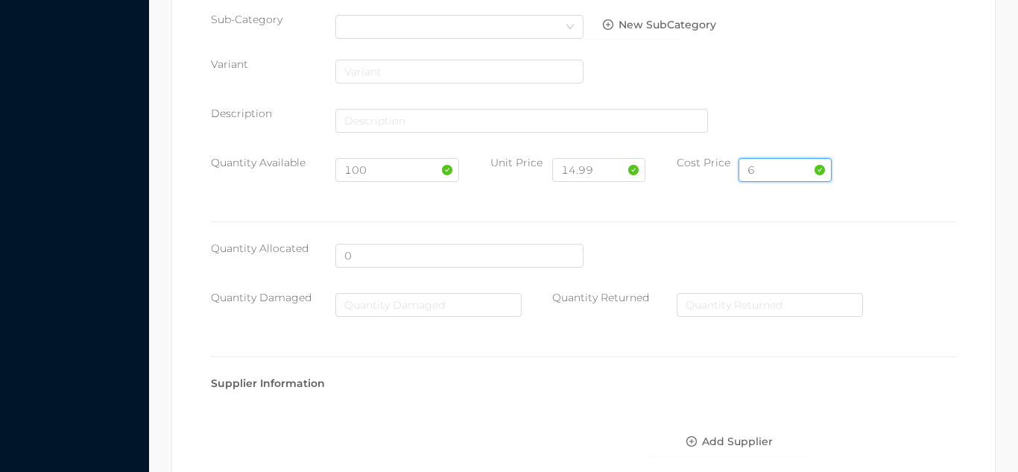
scroll to position [766, 0]
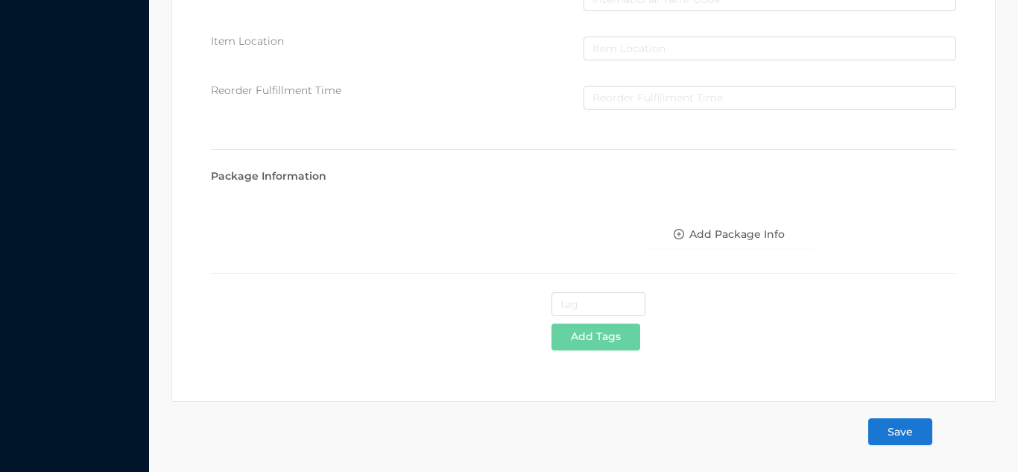
type input "6"
click at [914, 437] on button "Save" at bounding box center [900, 431] width 64 height 27
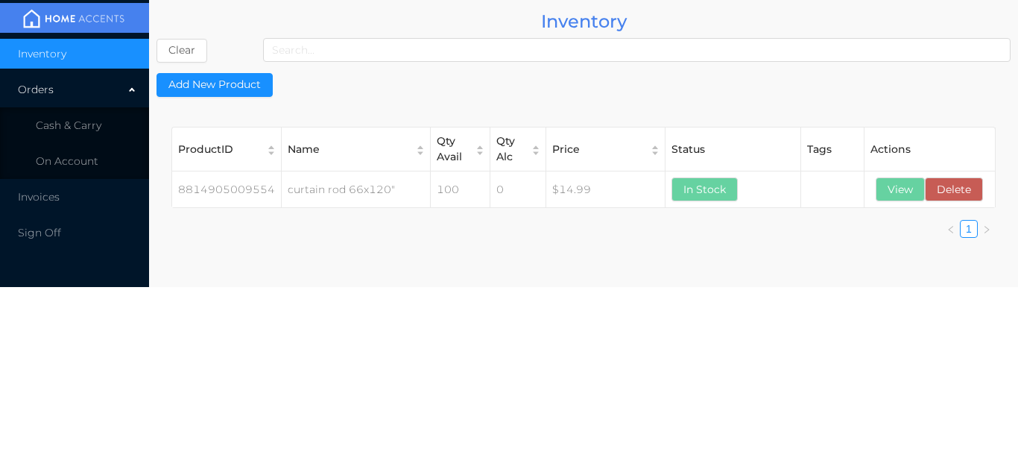
scroll to position [0, 0]
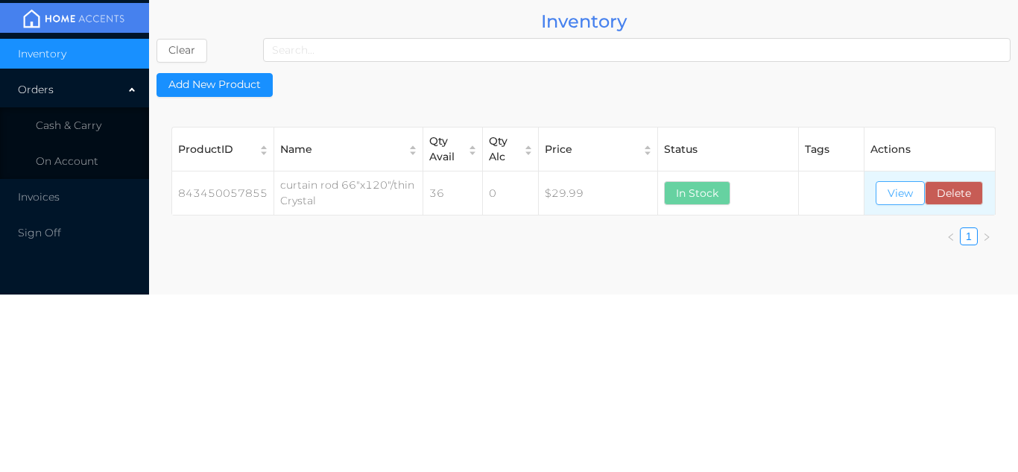
click at [900, 196] on button "View" at bounding box center [900, 193] width 49 height 24
click at [888, 184] on button "View" at bounding box center [900, 193] width 49 height 24
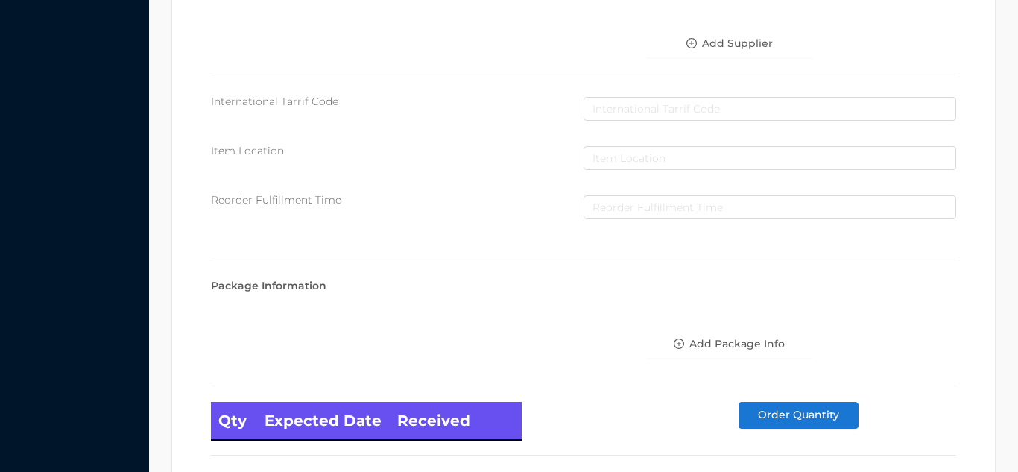
scroll to position [846, 0]
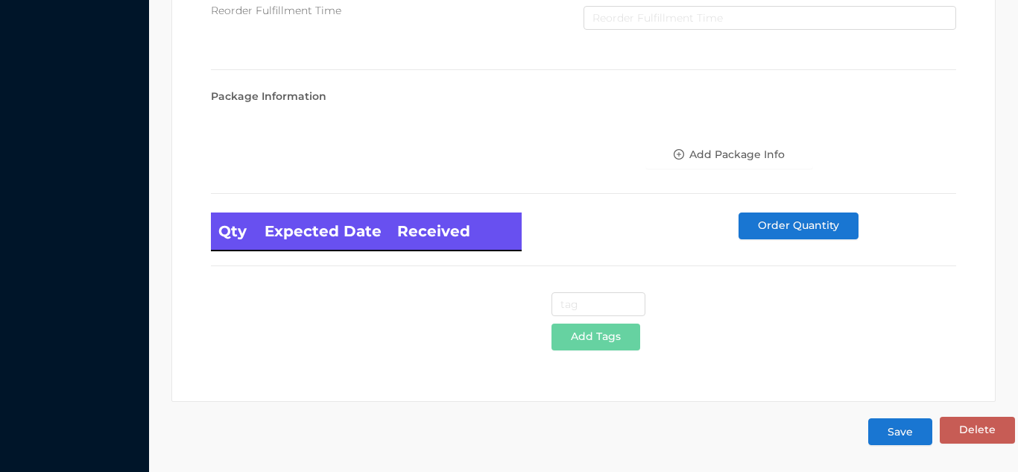
click at [893, 431] on button "Save" at bounding box center [900, 431] width 64 height 27
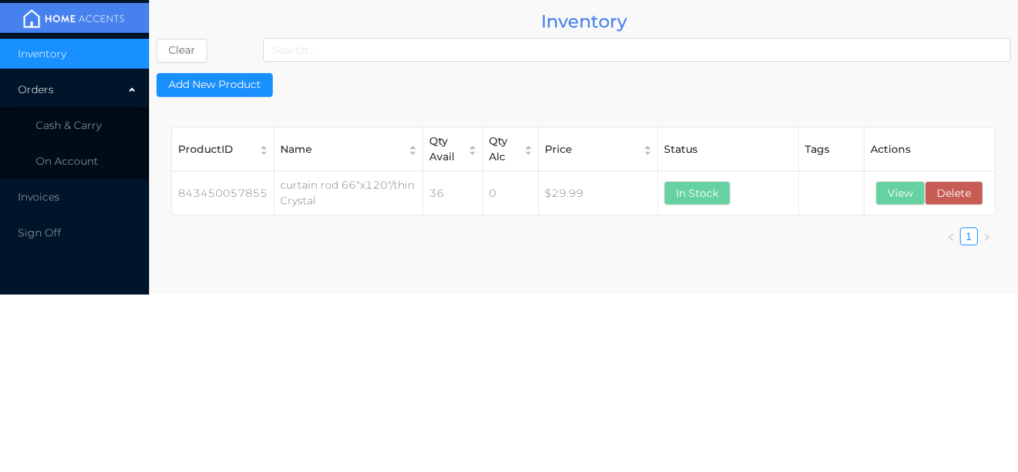
scroll to position [0, 0]
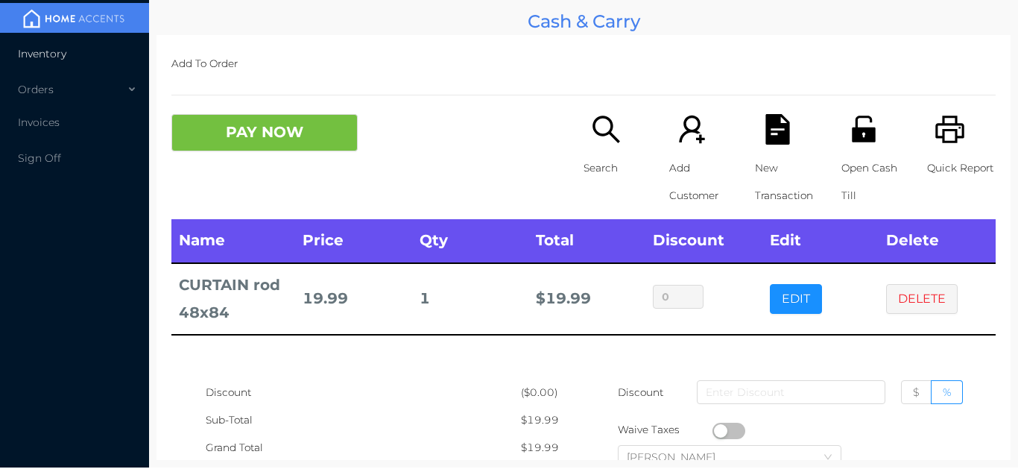
click at [59, 39] on li "Inventory" at bounding box center [74, 54] width 149 height 30
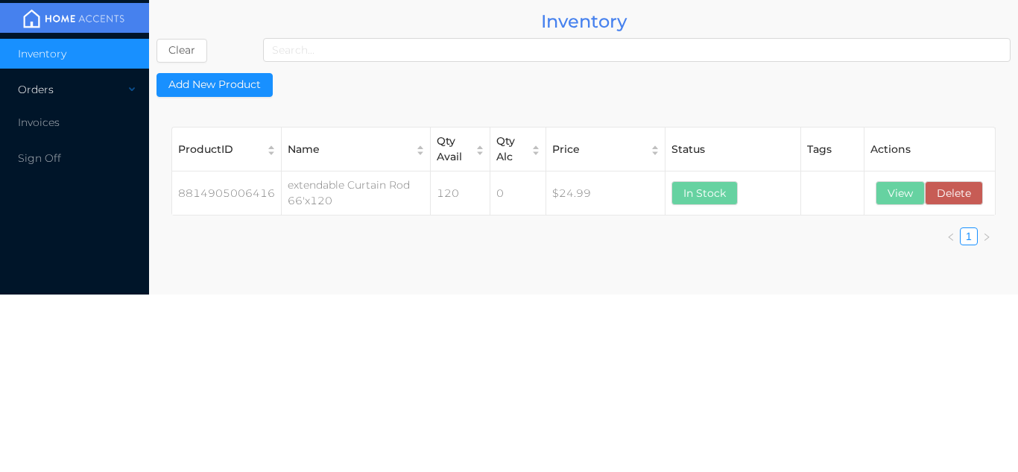
click at [37, 78] on div "Orders" at bounding box center [74, 90] width 149 height 30
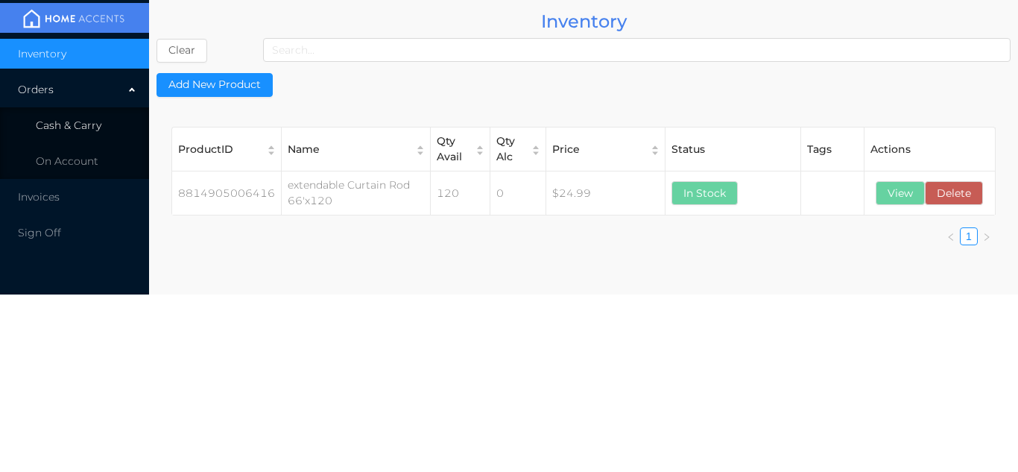
click at [73, 126] on span "Cash & Carry" at bounding box center [69, 125] width 66 height 13
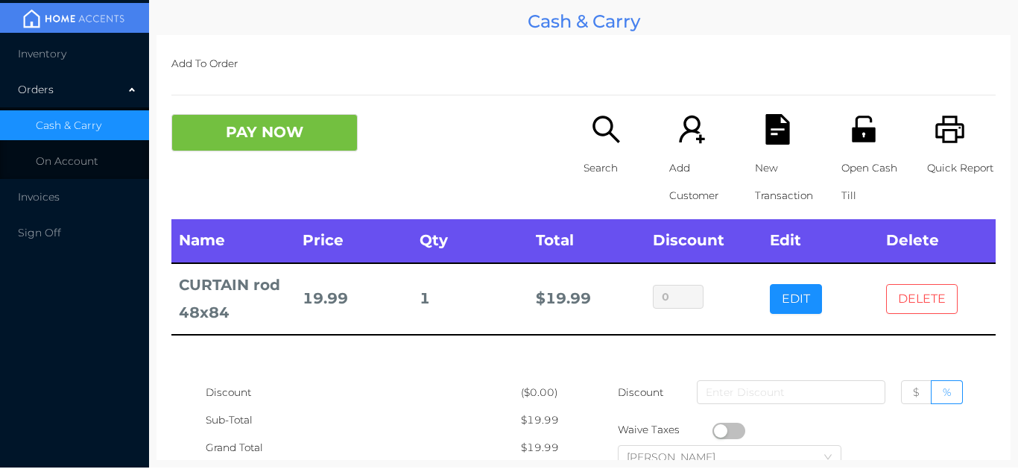
click at [923, 303] on button "DELETE" at bounding box center [922, 299] width 72 height 30
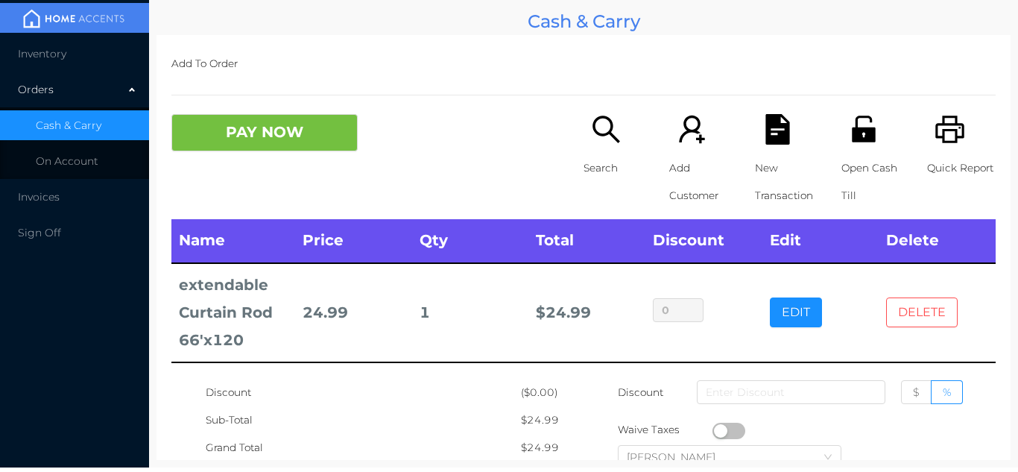
click at [927, 320] on button "DELETE" at bounding box center [922, 312] width 72 height 30
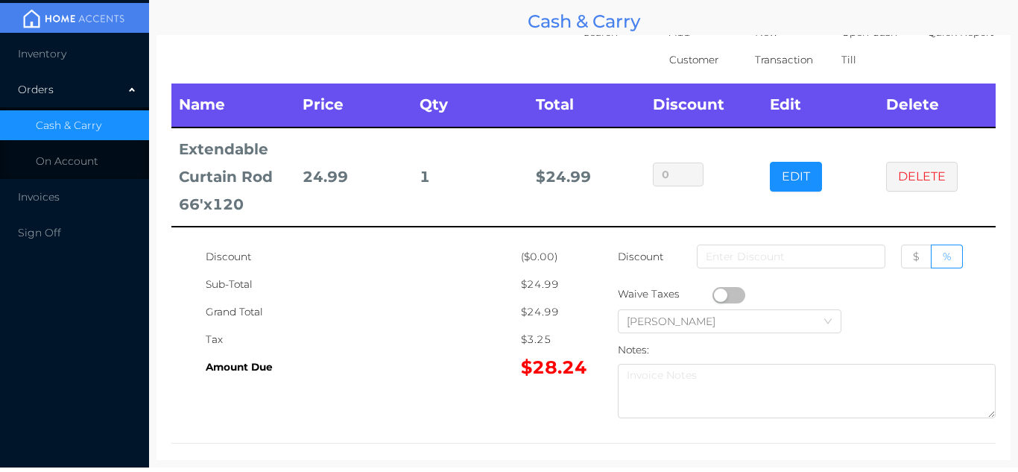
scroll to position [153, 0]
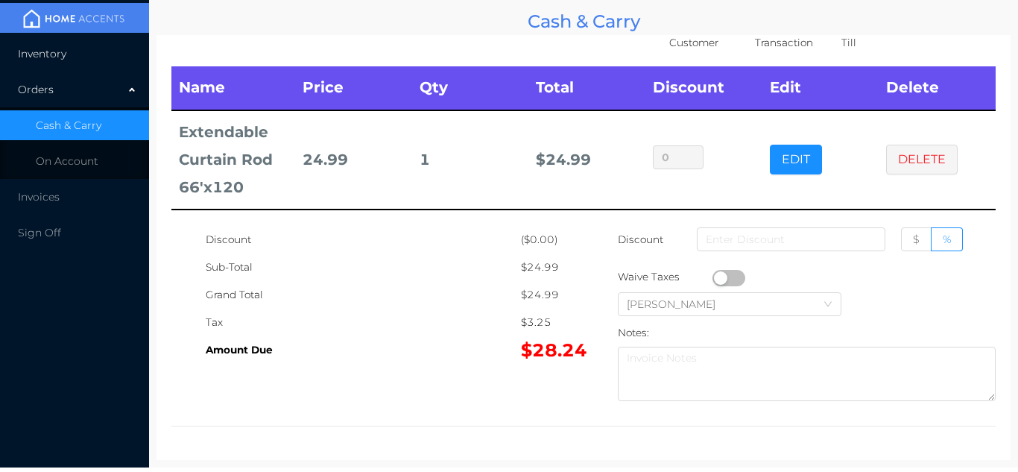
click at [51, 61] on li "Inventory" at bounding box center [74, 54] width 149 height 30
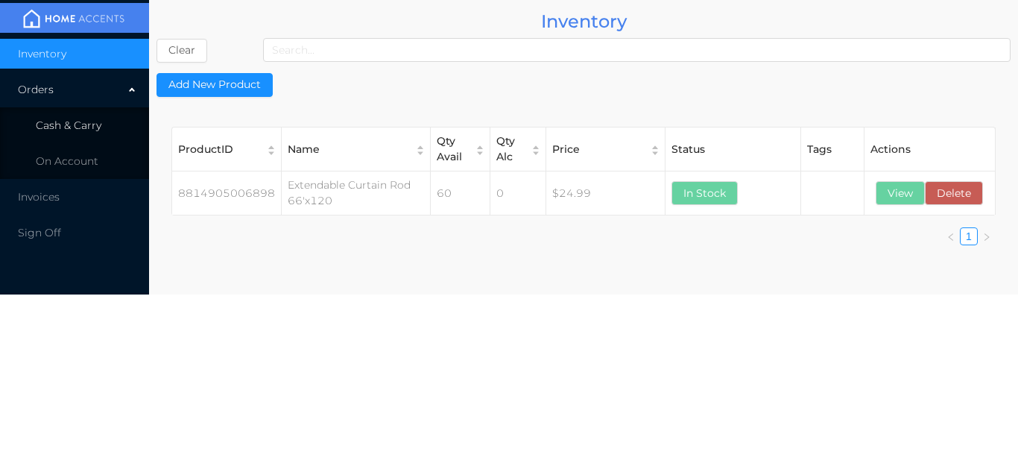
click at [73, 133] on li "Cash & Carry" at bounding box center [74, 125] width 149 height 30
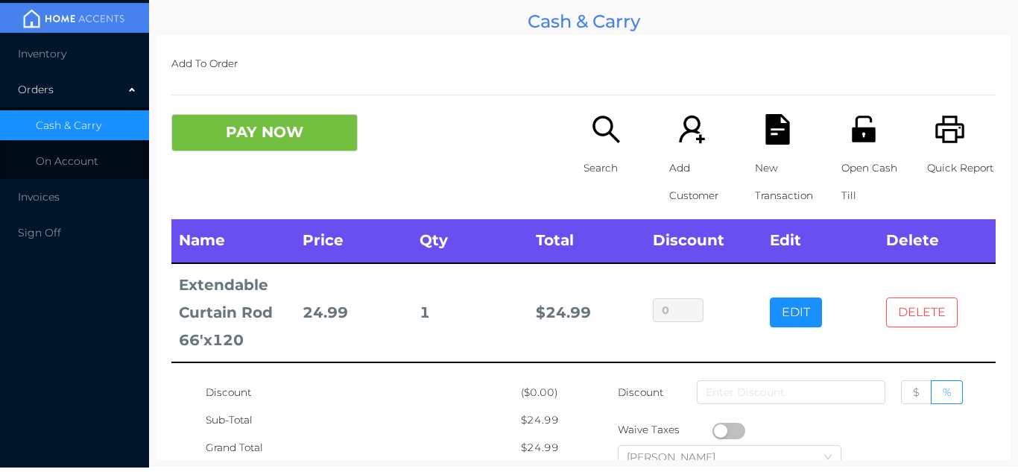
click at [927, 320] on button "DELETE" at bounding box center [922, 312] width 72 height 30
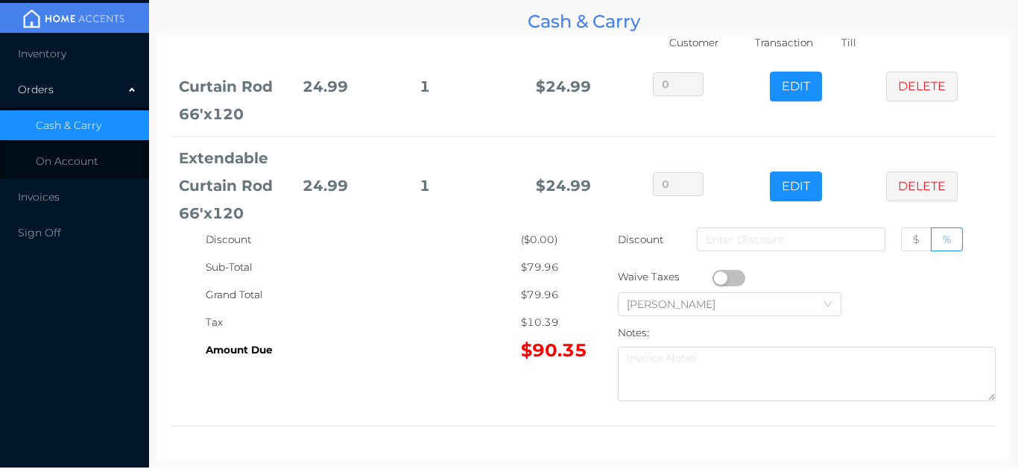
scroll to position [0, 0]
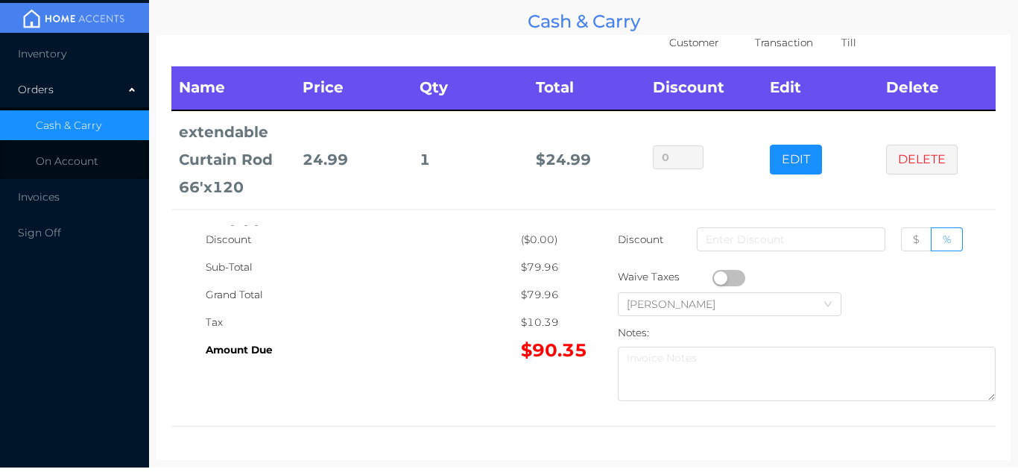
click at [567, 87] on th "Total" at bounding box center [586, 87] width 117 height 43
click at [573, 80] on th "Total" at bounding box center [586, 87] width 117 height 43
click at [701, 93] on th "Discount" at bounding box center [703, 87] width 117 height 43
click at [719, 83] on th "Discount" at bounding box center [703, 87] width 117 height 43
click at [810, 89] on th "Edit" at bounding box center [820, 87] width 117 height 43
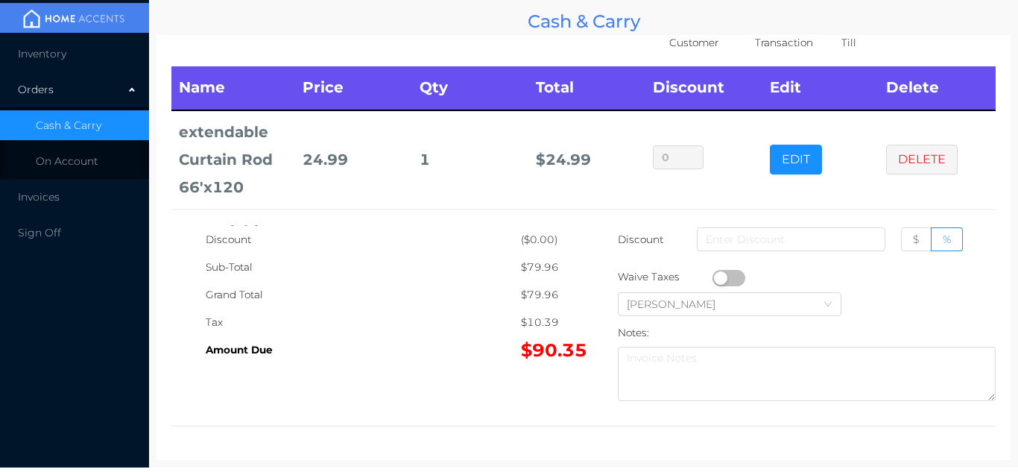
click at [774, 96] on th "Edit" at bounding box center [820, 87] width 117 height 43
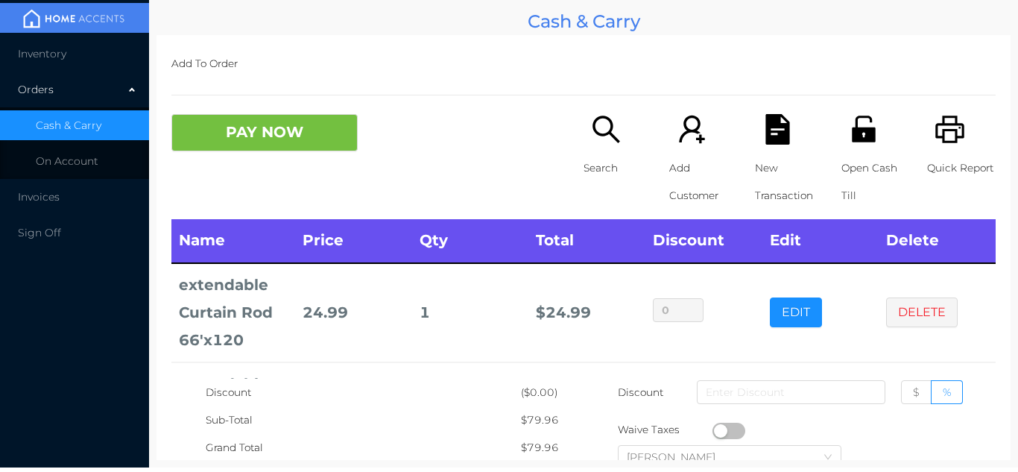
click at [207, 245] on th "Name" at bounding box center [233, 240] width 124 height 43
click at [959, 133] on icon "icon: printer" at bounding box center [950, 129] width 31 height 31
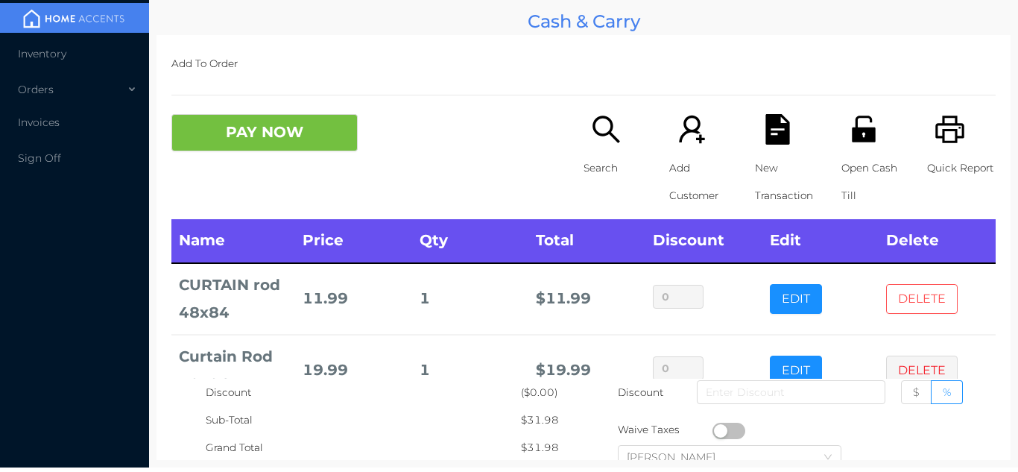
click at [914, 291] on button "DELETE" at bounding box center [922, 299] width 72 height 30
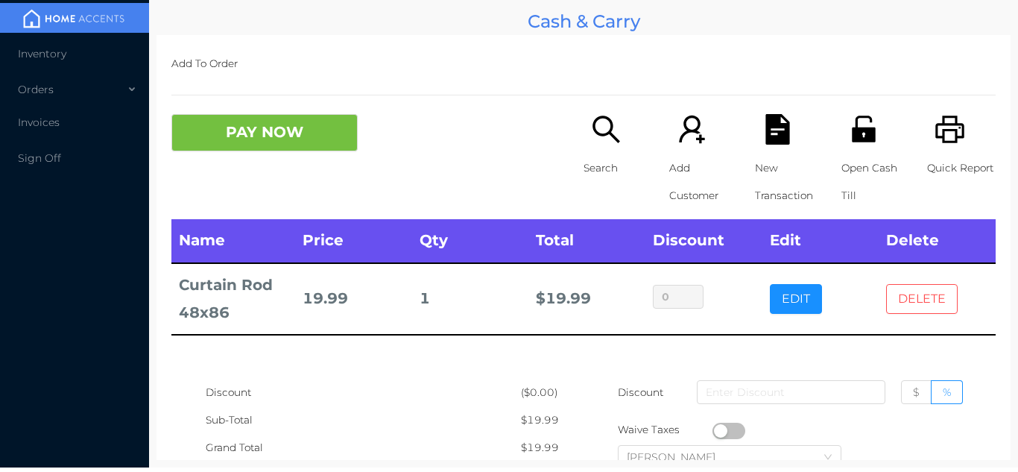
click at [940, 301] on button "DELETE" at bounding box center [922, 299] width 72 height 30
